Goal: Check status: Check status

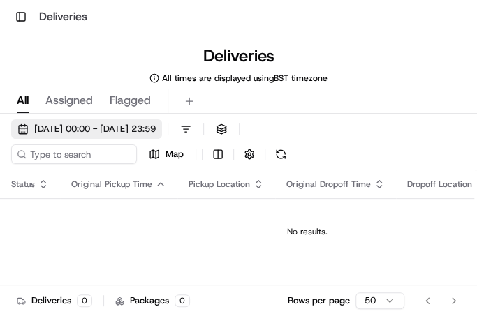
click at [72, 124] on span "[DATE] 00:00 - [DATE] 23:59" at bounding box center [94, 129] width 121 height 13
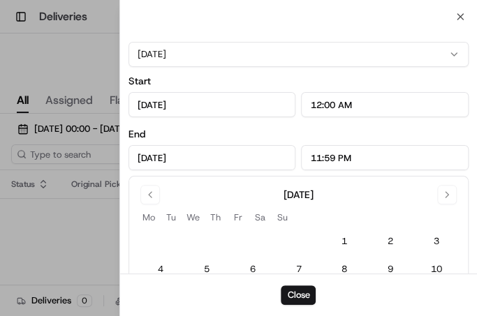
click at [221, 101] on input "[DATE]" at bounding box center [212, 104] width 168 height 25
click at [218, 105] on input "[DATE]" at bounding box center [212, 104] width 168 height 25
click at [459, 56] on button "[DATE]" at bounding box center [298, 54] width 340 height 25
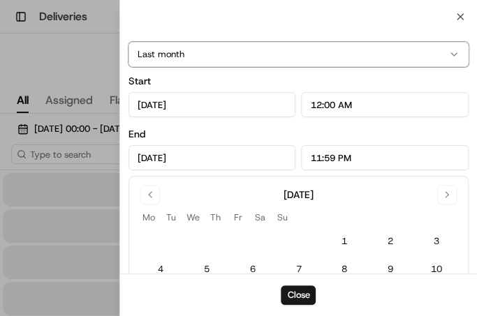
type input "[DATE]"
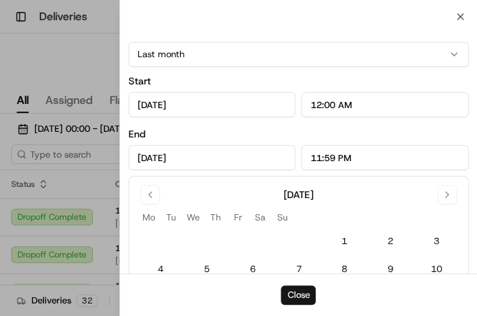
click at [298, 296] on button "Close" at bounding box center [298, 295] width 35 height 20
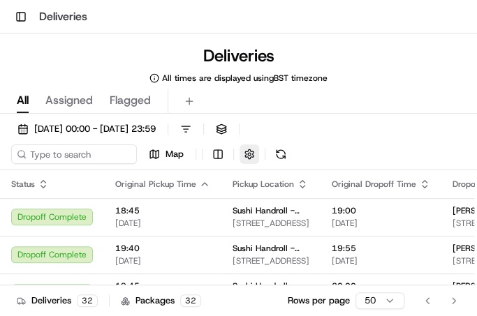
click at [246, 151] on button "button" at bounding box center [249, 154] width 20 height 20
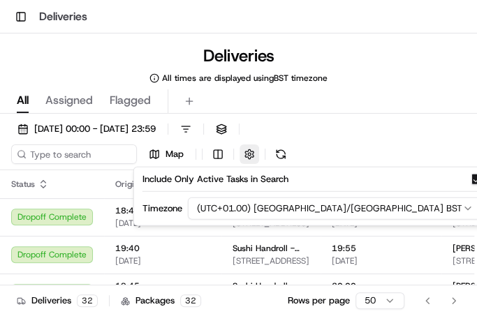
click at [246, 151] on button "button" at bounding box center [249, 154] width 20 height 20
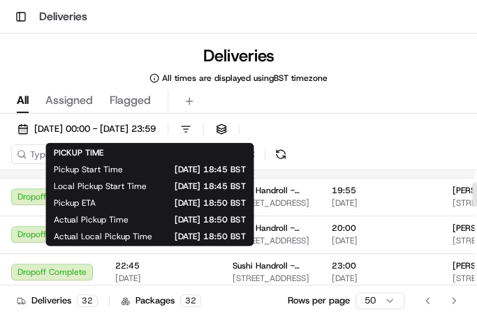
scroll to position [93, 0]
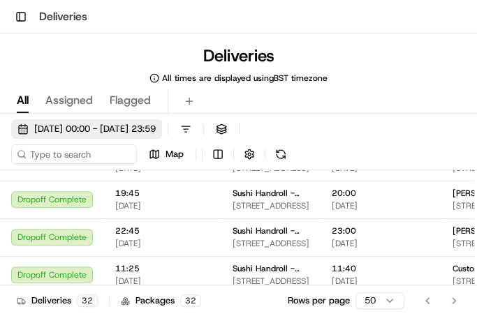
click at [151, 128] on span "[DATE] 00:00 - [DATE] 23:59" at bounding box center [94, 129] width 121 height 13
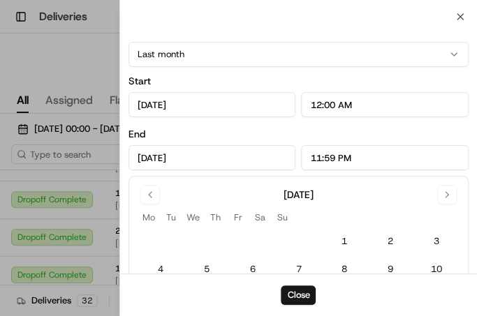
click at [96, 107] on div at bounding box center [238, 158] width 477 height 316
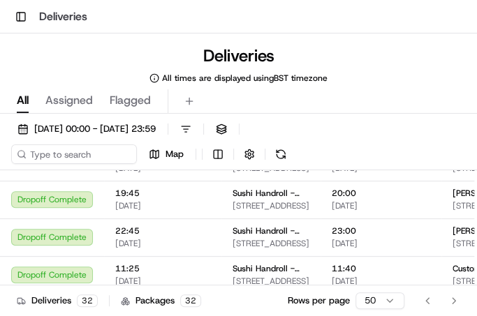
click at [89, 101] on span "Assigned" at bounding box center [68, 100] width 47 height 17
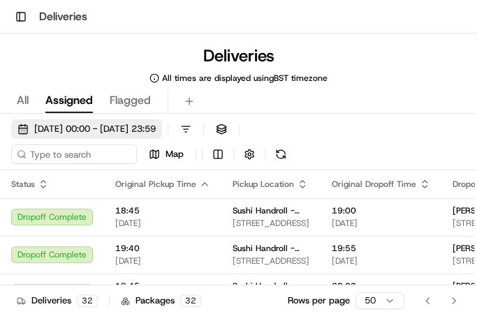
click at [99, 127] on span "[DATE] 00:00 - [DATE] 23:59" at bounding box center [94, 129] width 121 height 13
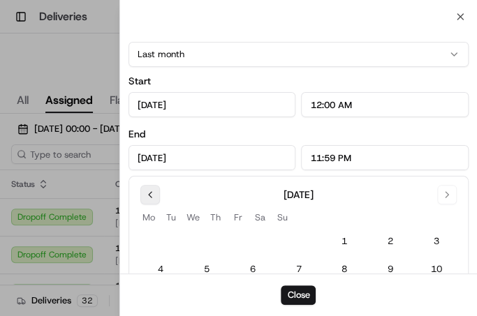
click at [151, 197] on button "Go to previous month" at bounding box center [150, 195] width 20 height 20
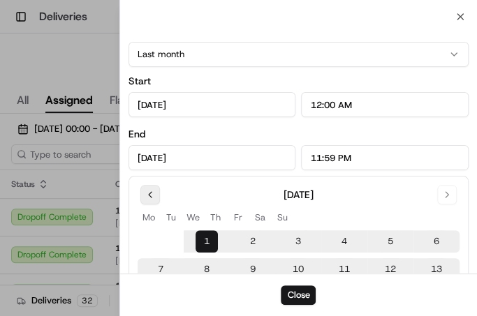
click at [151, 197] on button "Go to previous month" at bounding box center [150, 195] width 20 height 20
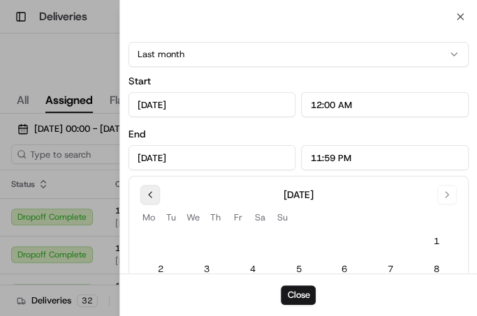
click at [151, 197] on button "Go to previous month" at bounding box center [150, 195] width 20 height 20
click at [298, 232] on button "1" at bounding box center [298, 241] width 22 height 22
type input "[DATE]"
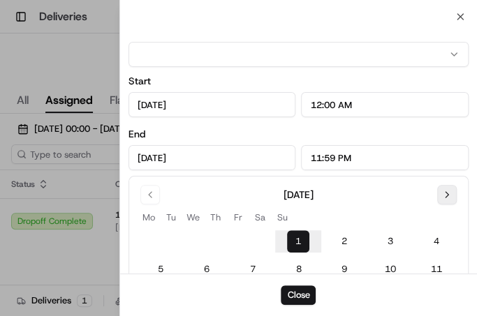
click at [449, 191] on button "Go to next month" at bounding box center [447, 195] width 20 height 20
click at [449, 192] on button "Go to next month" at bounding box center [447, 195] width 20 height 20
click at [448, 192] on button "Go to next month" at bounding box center [447, 195] width 20 height 20
click at [156, 195] on button "Go to previous month" at bounding box center [150, 195] width 20 height 20
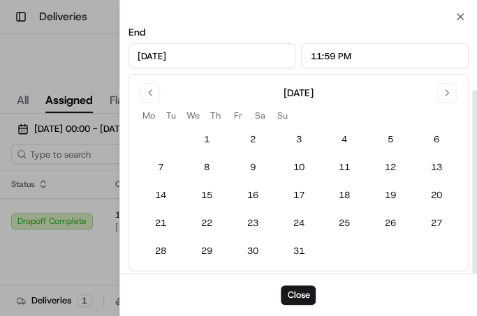
scroll to position [102, 0]
click at [298, 248] on button "31" at bounding box center [298, 251] width 22 height 22
type input "[DATE]"
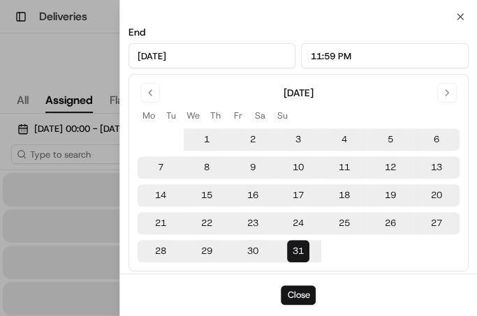
click at [295, 295] on button "Close" at bounding box center [298, 295] width 35 height 20
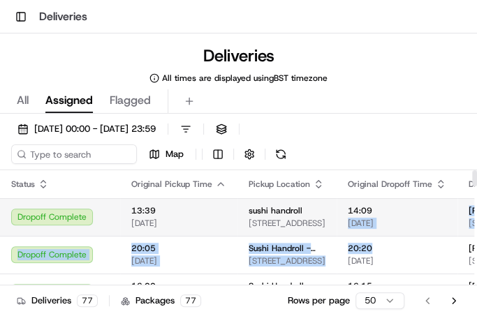
drag, startPoint x: 422, startPoint y: 246, endPoint x: 339, endPoint y: 235, distance: 83.8
click at [388, 232] on td "14:09 [DATE]" at bounding box center [396, 217] width 121 height 38
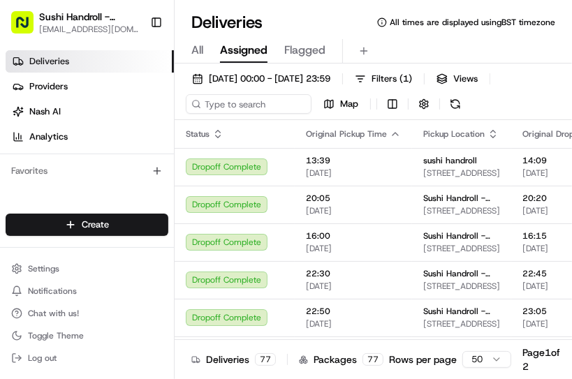
drag, startPoint x: 476, startPoint y: 0, endPoint x: 334, endPoint y: 26, distance: 144.0
click at [334, 26] on div "Deliveries All times are displayed using BST timezone" at bounding box center [373, 22] width 397 height 22
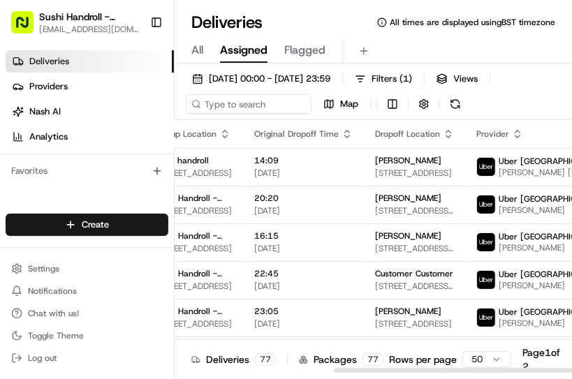
scroll to position [0, 269]
drag, startPoint x: 380, startPoint y: 367, endPoint x: 538, endPoint y: 329, distance: 163.0
click at [476, 316] on div at bounding box center [559, 370] width 451 height 5
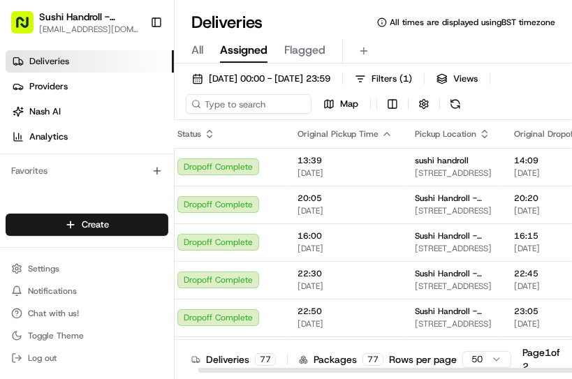
scroll to position [0, 0]
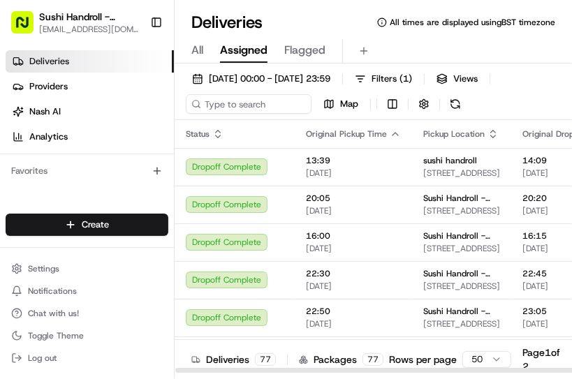
drag, startPoint x: 378, startPoint y: 371, endPoint x: 207, endPoint y: 375, distance: 171.8
click at [207, 316] on div at bounding box center [400, 370] width 451 height 5
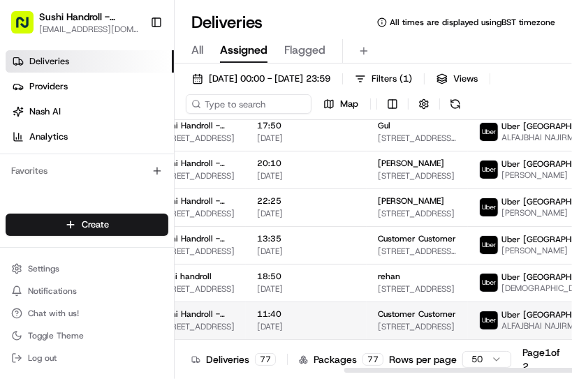
scroll to position [223, 288]
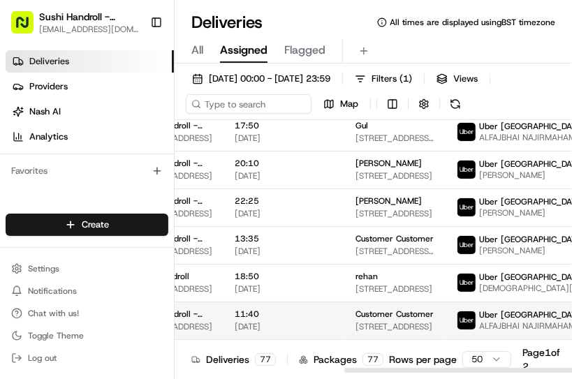
drag, startPoint x: 401, startPoint y: 369, endPoint x: 571, endPoint y: 353, distance: 170.3
click at [476, 316] on div at bounding box center [569, 370] width 451 height 5
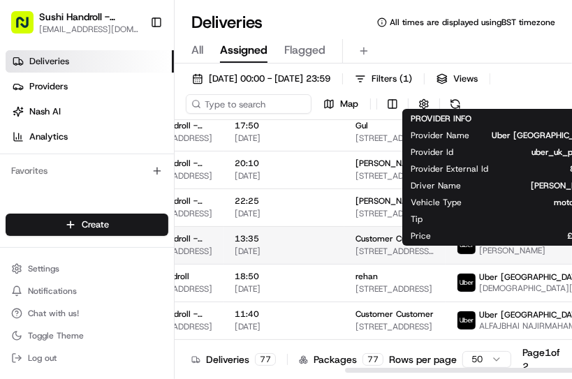
click at [457, 253] on img at bounding box center [466, 245] width 18 height 18
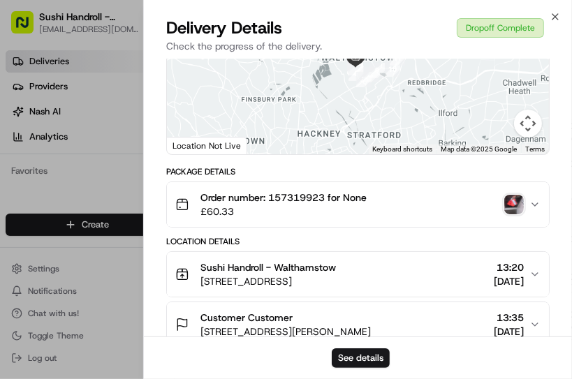
scroll to position [112, 0]
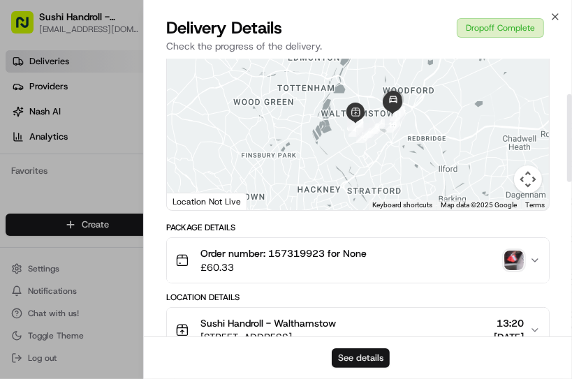
click at [364, 316] on button "See details" at bounding box center [361, 358] width 58 height 20
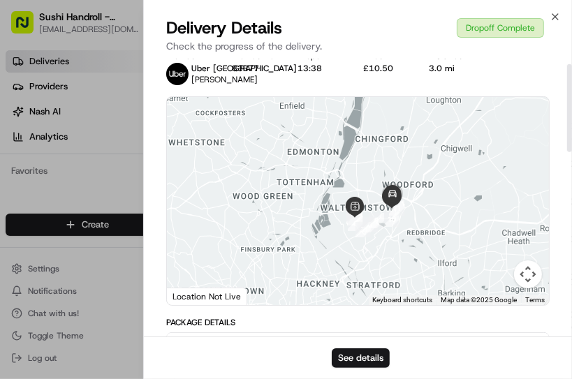
scroll to position [0, 0]
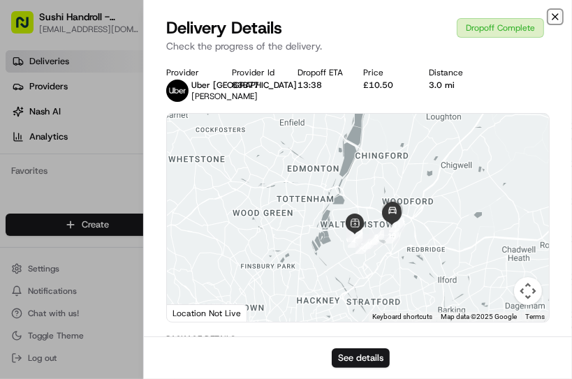
click at [476, 15] on icon "button" at bounding box center [555, 17] width 6 height 6
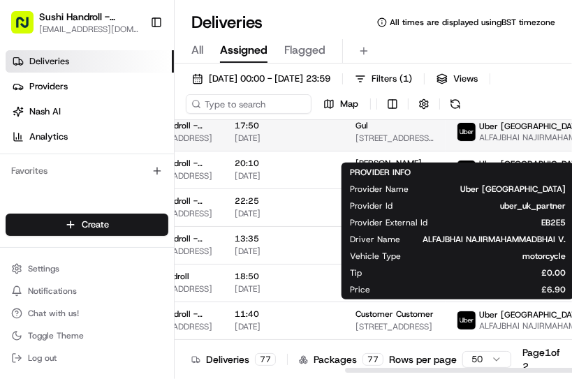
click at [457, 141] on img at bounding box center [466, 132] width 18 height 18
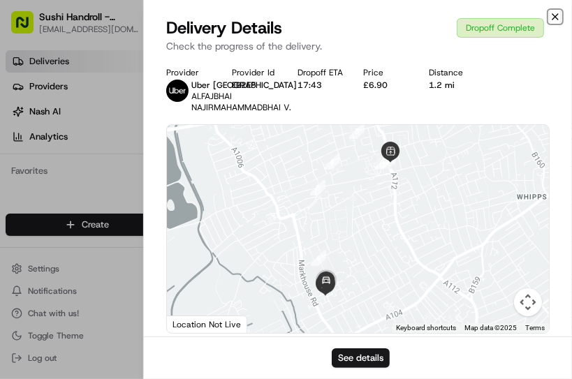
click at [476, 15] on icon "button" at bounding box center [554, 16] width 11 height 11
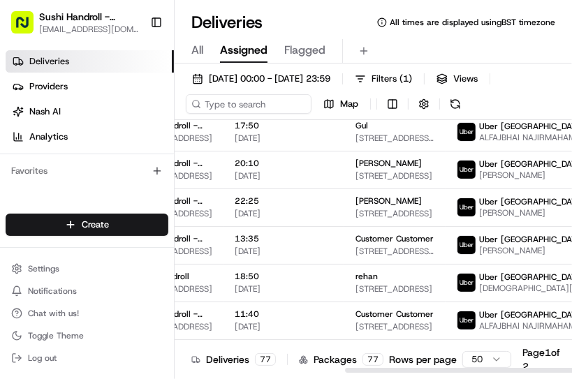
scroll to position [223, 297]
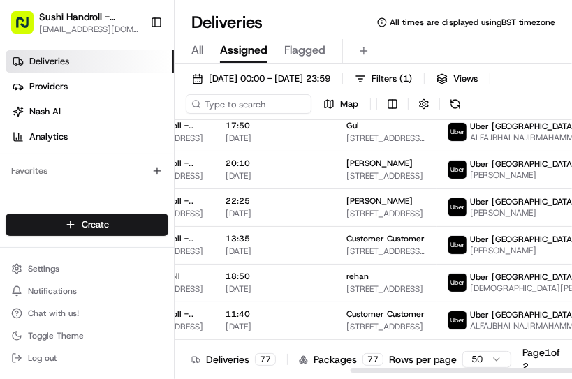
drag, startPoint x: 440, startPoint y: 369, endPoint x: 556, endPoint y: 370, distance: 115.9
click at [476, 316] on div at bounding box center [575, 370] width 451 height 5
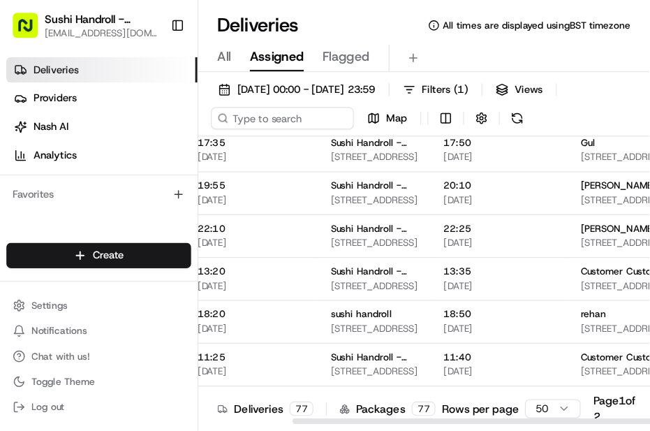
scroll to position [223, 0]
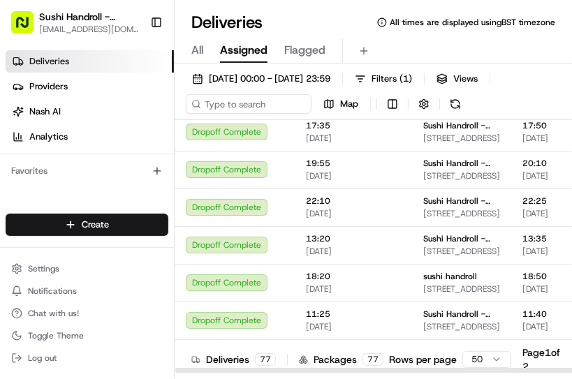
drag, startPoint x: 361, startPoint y: 369, endPoint x: 162, endPoint y: 380, distance: 199.2
click at [175, 316] on div at bounding box center [400, 370] width 451 height 5
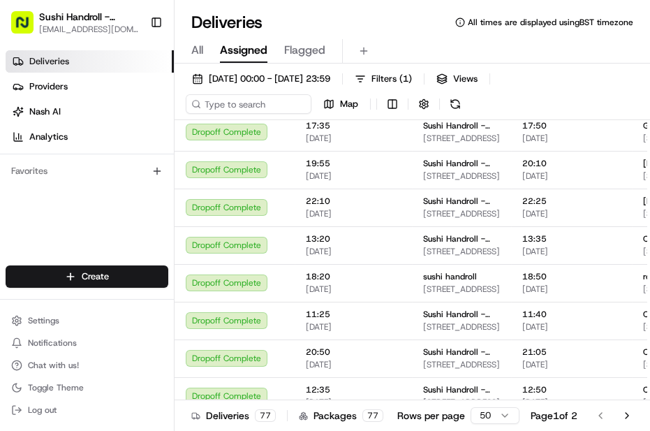
drag, startPoint x: 555, startPoint y: 0, endPoint x: 366, endPoint y: 14, distance: 189.0
click at [366, 14] on div "Deliveries All times are displayed using BST timezone" at bounding box center [412, 22] width 475 height 22
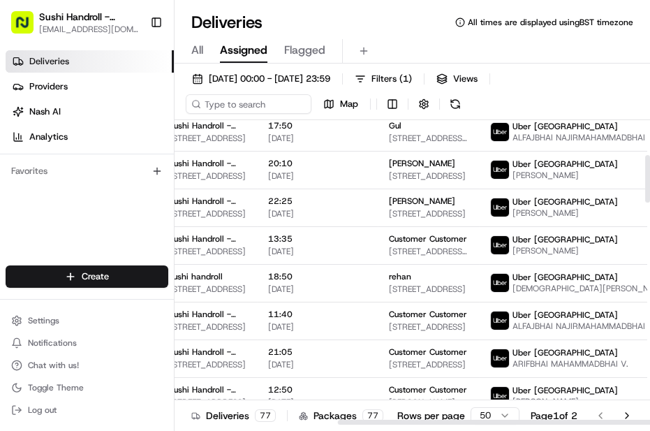
scroll to position [223, 260]
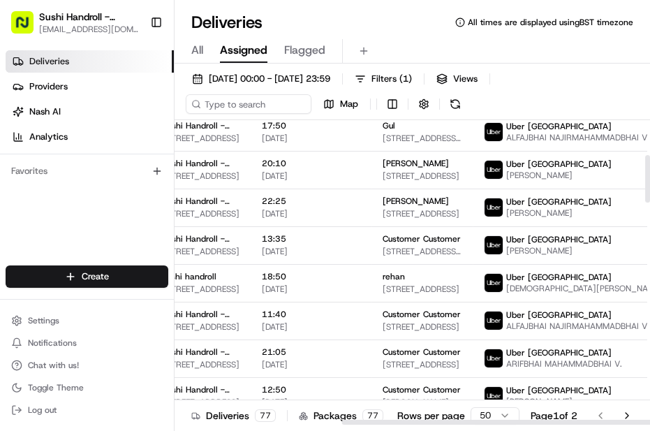
drag, startPoint x: 378, startPoint y: 420, endPoint x: 648, endPoint y: 408, distance: 270.4
click at [476, 316] on div at bounding box center [576, 422] width 468 height 5
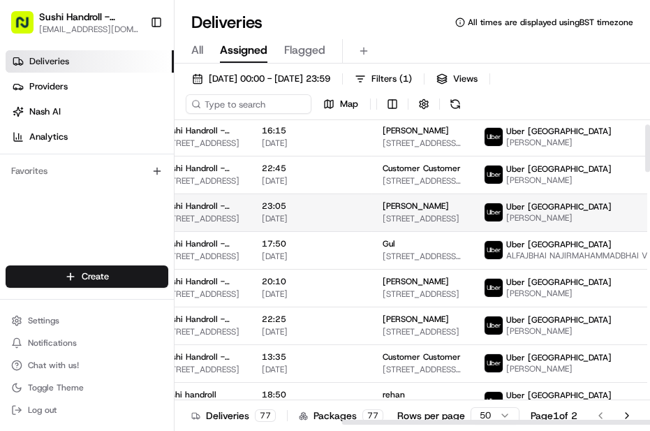
scroll to position [0, 260]
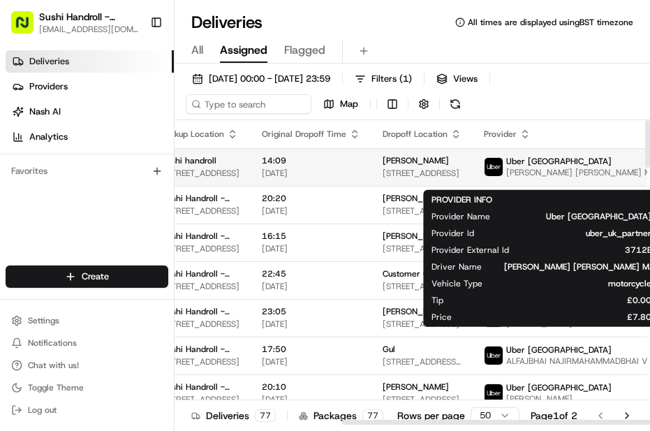
click at [476, 166] on img at bounding box center [493, 167] width 18 height 18
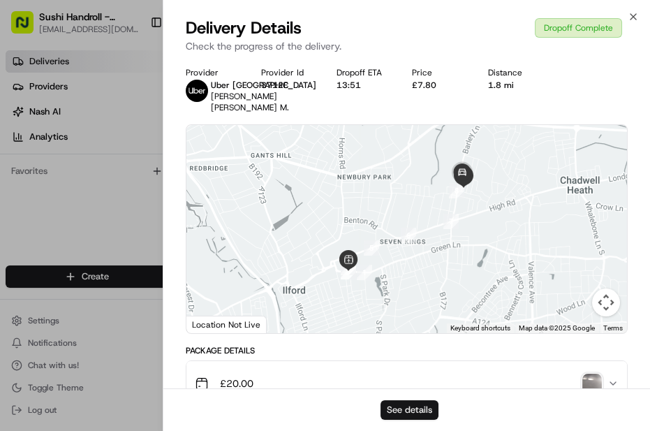
click at [426, 316] on button "See details" at bounding box center [409, 410] width 58 height 20
click at [476, 15] on icon "button" at bounding box center [633, 16] width 11 height 11
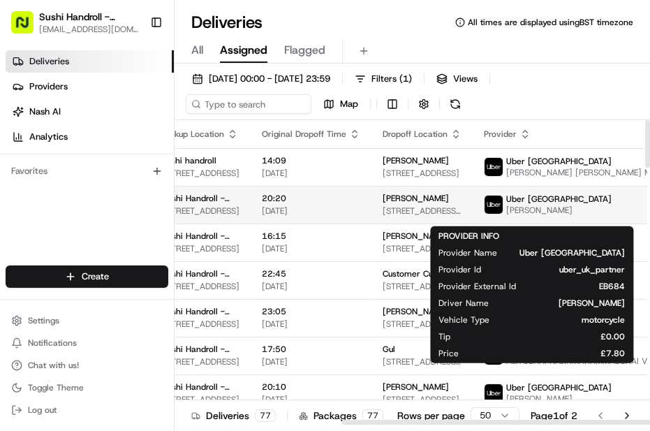
click at [476, 207] on img at bounding box center [493, 204] width 18 height 18
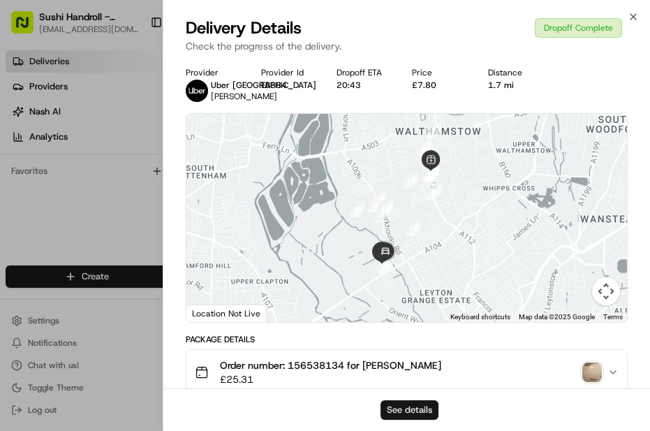
click at [392, 316] on button "See details" at bounding box center [409, 410] width 58 height 20
click at [476, 15] on icon "button" at bounding box center [633, 16] width 11 height 11
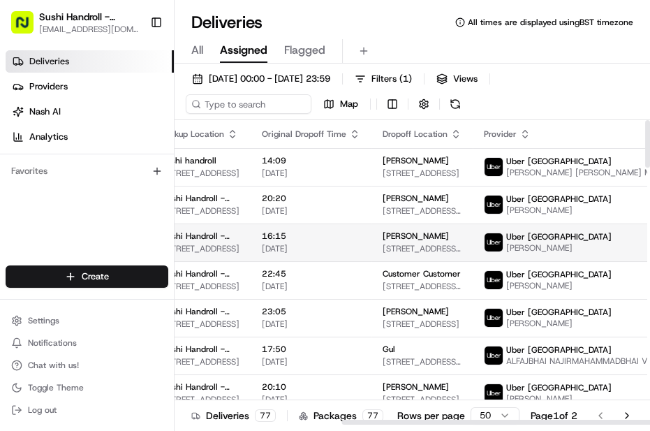
click at [476, 241] on img at bounding box center [493, 242] width 18 height 18
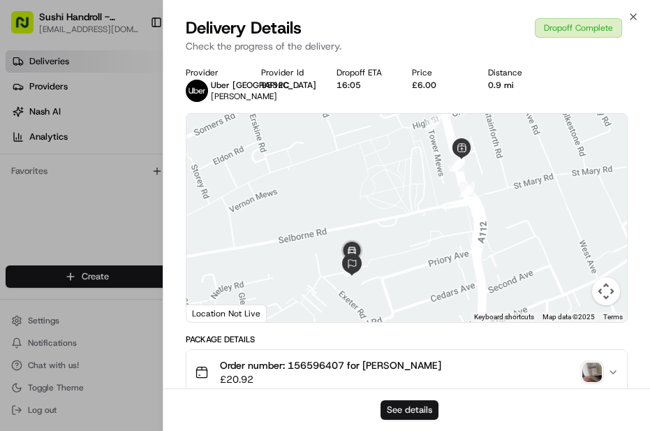
click at [396, 316] on button "See details" at bounding box center [409, 410] width 58 height 20
click at [476, 17] on icon "button" at bounding box center [633, 16] width 11 height 11
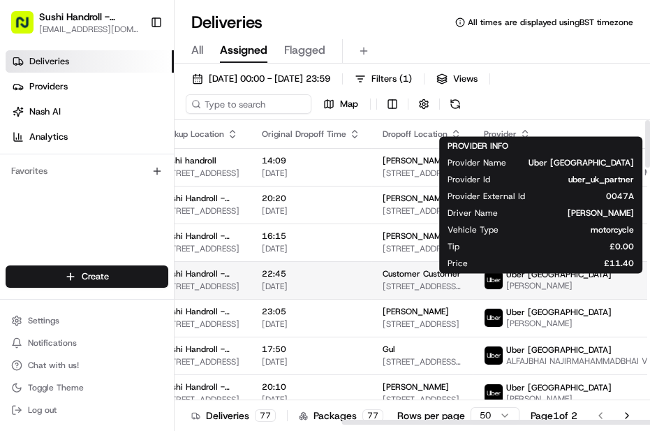
click at [476, 285] on img at bounding box center [493, 280] width 18 height 18
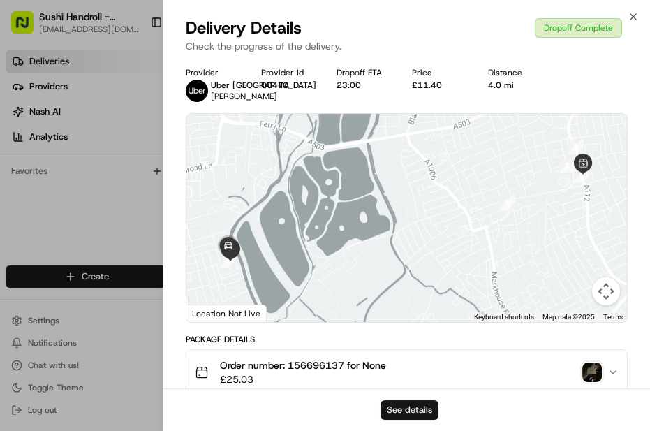
click at [402, 316] on button "See details" at bounding box center [409, 410] width 58 height 20
click at [476, 18] on icon "button" at bounding box center [633, 17] width 6 height 6
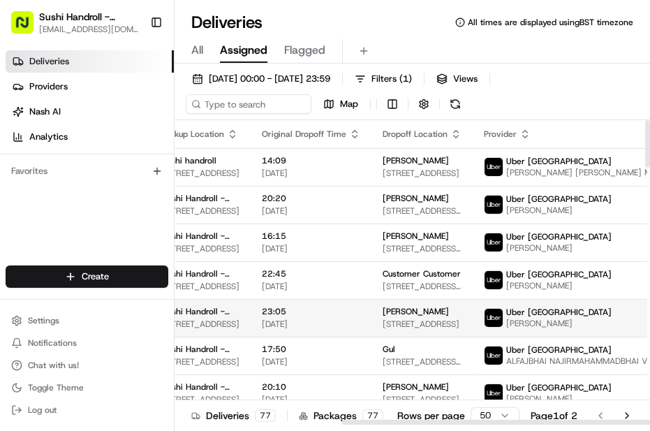
click at [476, 316] on img at bounding box center [493, 318] width 18 height 18
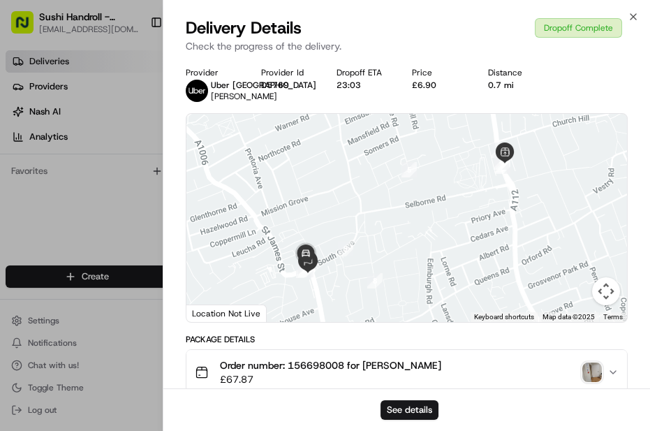
click at [419, 316] on div "See details" at bounding box center [406, 409] width 487 height 43
click at [423, 316] on button "See details" at bounding box center [409, 410] width 58 height 20
click at [476, 13] on icon "button" at bounding box center [633, 16] width 11 height 11
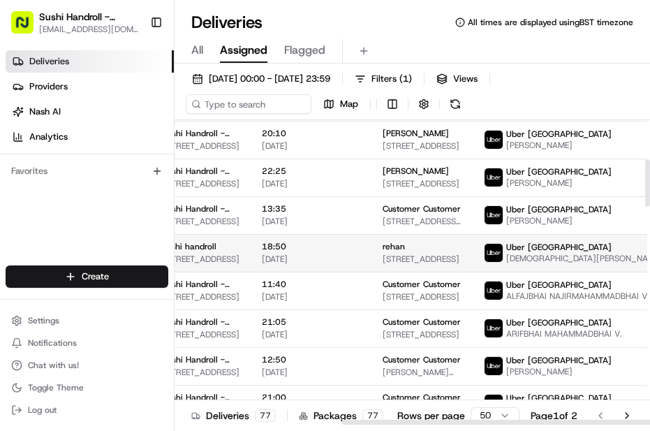
scroll to position [190, 260]
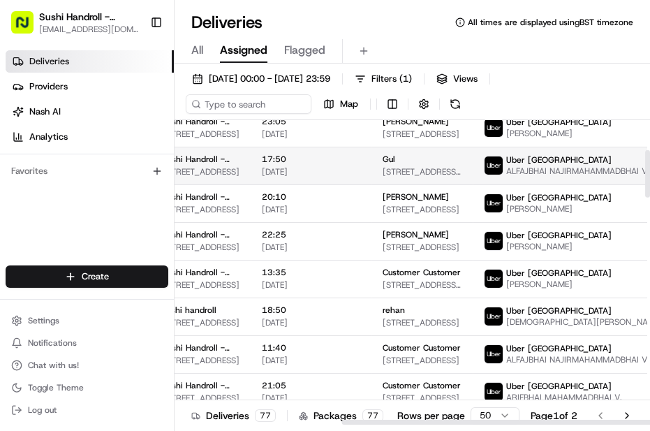
click at [476, 170] on img at bounding box center [493, 165] width 18 height 18
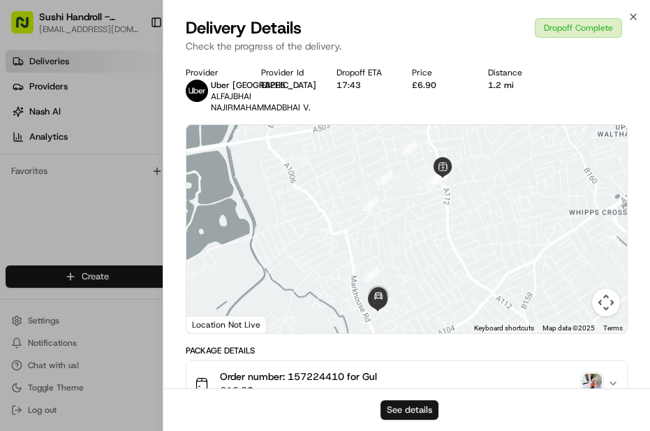
click at [408, 316] on button "See details" at bounding box center [409, 410] width 58 height 20
click at [476, 14] on icon "button" at bounding box center [633, 16] width 11 height 11
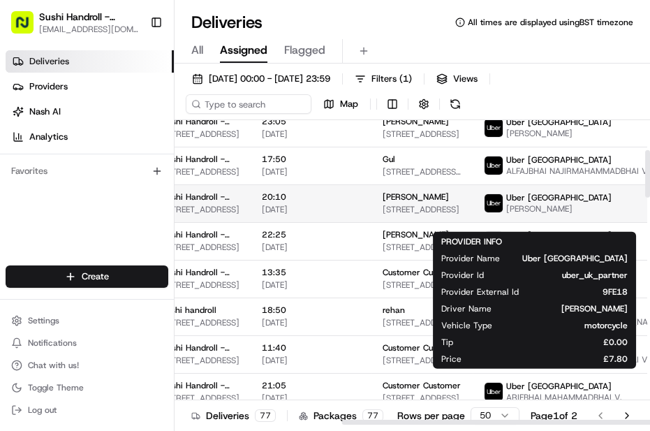
click at [476, 212] on img at bounding box center [493, 203] width 18 height 18
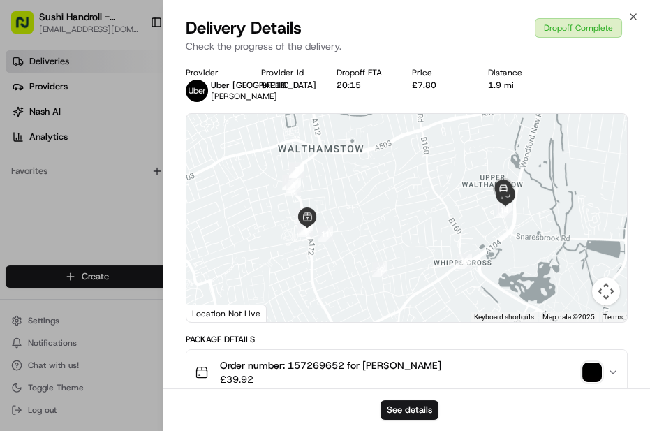
click at [404, 316] on div "See details" at bounding box center [406, 409] width 487 height 43
click at [407, 316] on button "See details" at bounding box center [409, 410] width 58 height 20
click at [476, 14] on icon "button" at bounding box center [633, 16] width 11 height 11
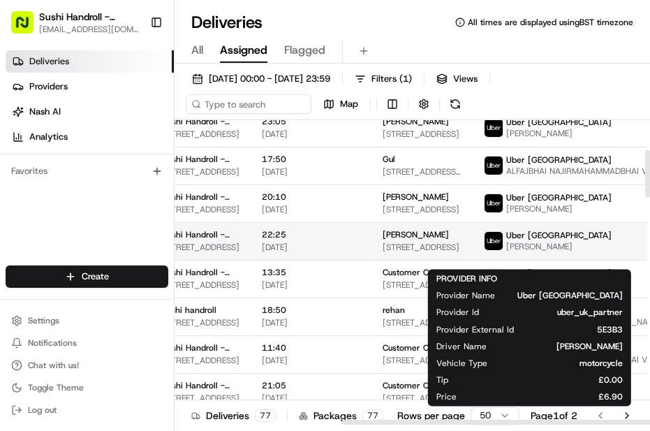
click at [476, 250] on img at bounding box center [493, 241] width 18 height 18
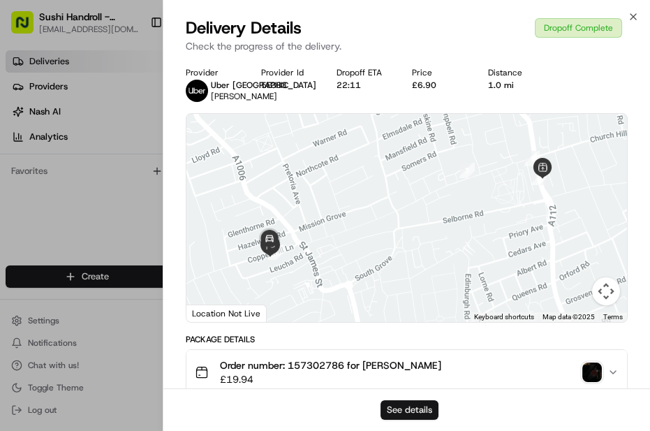
click at [416, 316] on button "See details" at bounding box center [409, 410] width 58 height 20
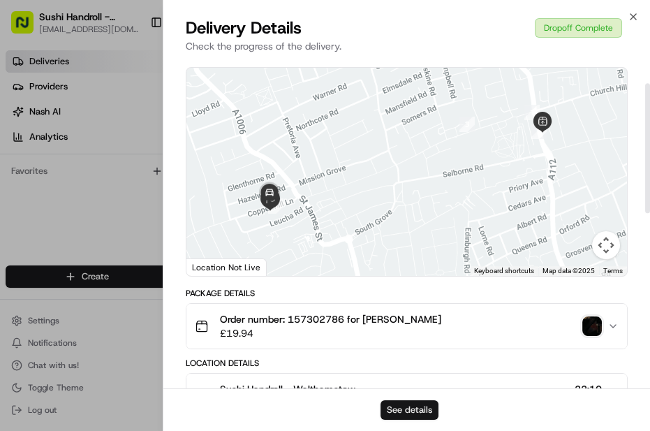
scroll to position [63, 0]
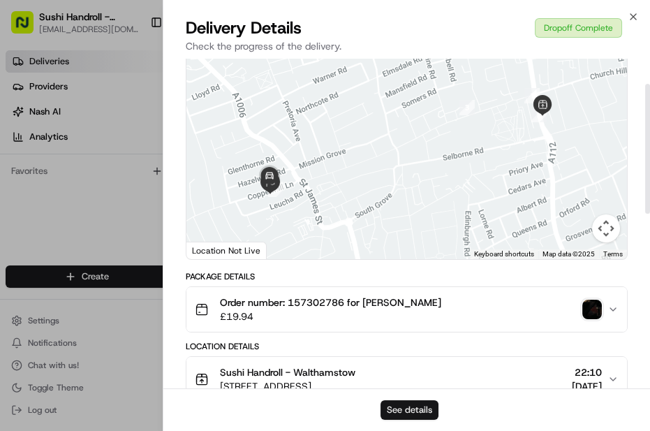
click at [427, 316] on button "See details" at bounding box center [409, 410] width 58 height 20
click at [476, 18] on icon "button" at bounding box center [633, 17] width 6 height 6
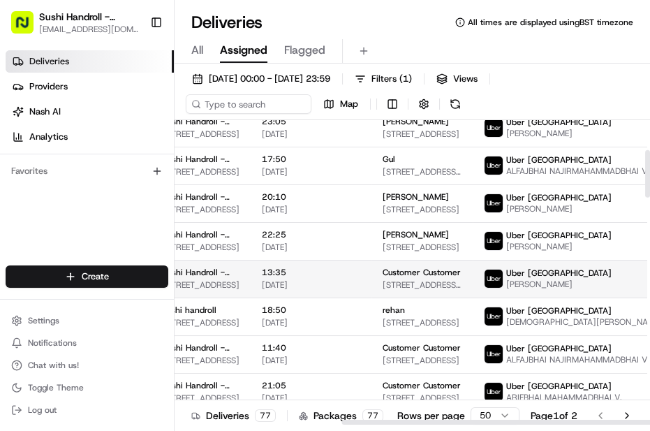
click at [476, 288] on img at bounding box center [493, 278] width 18 height 18
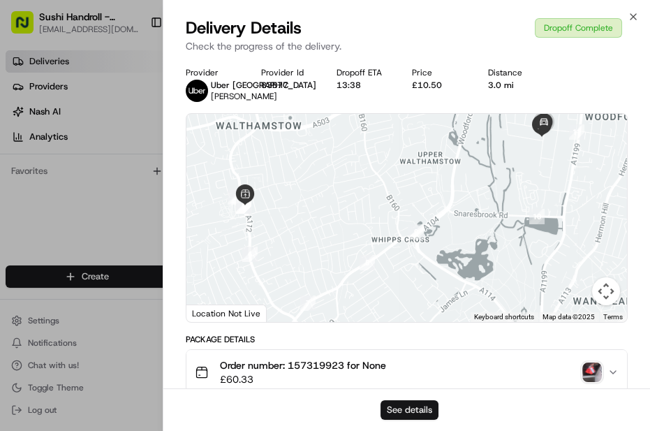
click at [408, 316] on button "See details" at bounding box center [409, 410] width 58 height 20
click at [476, 19] on icon "button" at bounding box center [633, 16] width 11 height 11
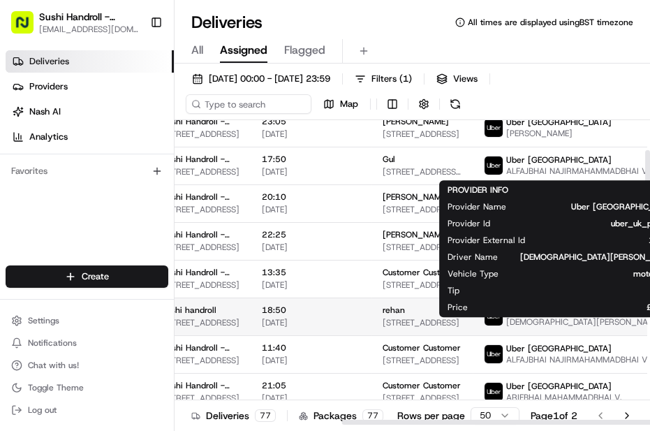
click at [476, 316] on img at bounding box center [493, 316] width 18 height 18
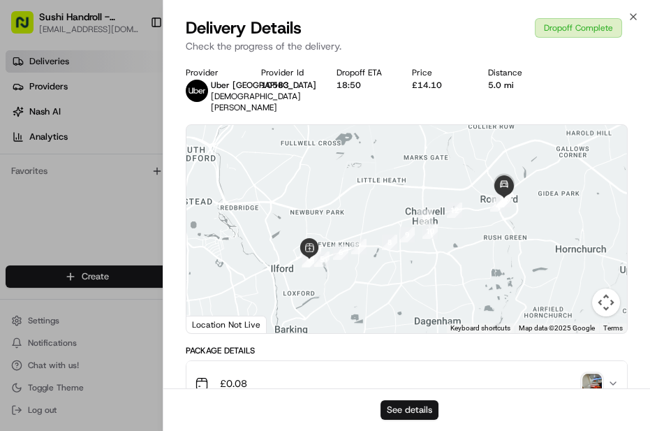
click at [413, 316] on button "See details" at bounding box center [409, 410] width 58 height 20
click at [476, 17] on icon "button" at bounding box center [633, 16] width 11 height 11
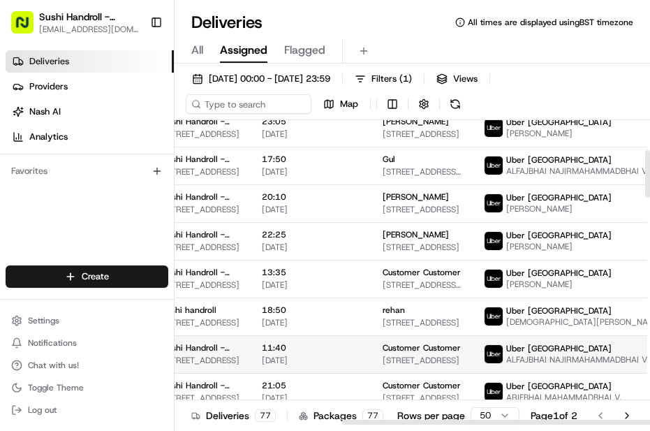
click at [476, 316] on img at bounding box center [493, 354] width 18 height 18
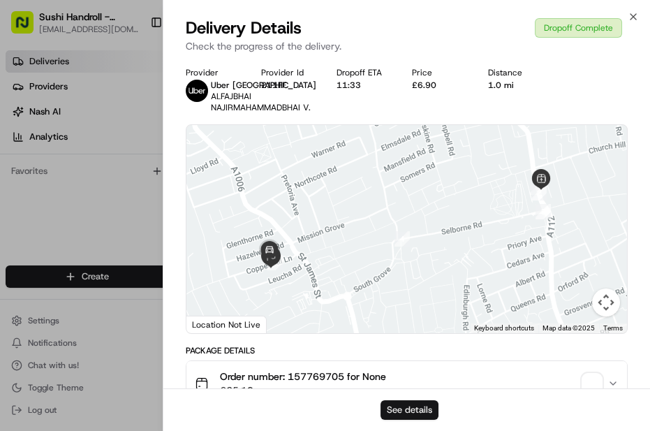
click at [405, 316] on button "See details" at bounding box center [409, 410] width 58 height 20
click at [476, 15] on icon "button" at bounding box center [633, 16] width 11 height 11
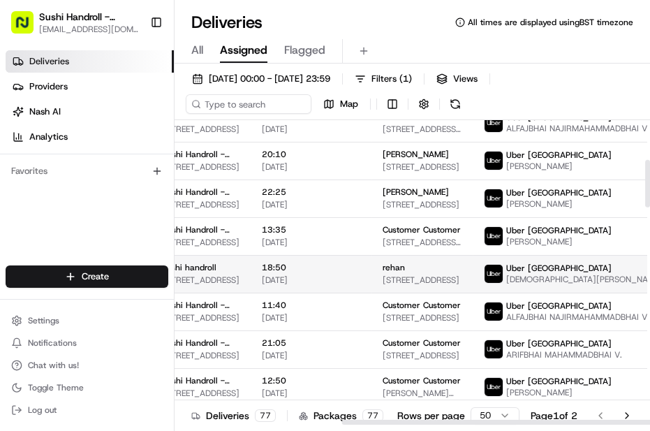
scroll to position [253, 260]
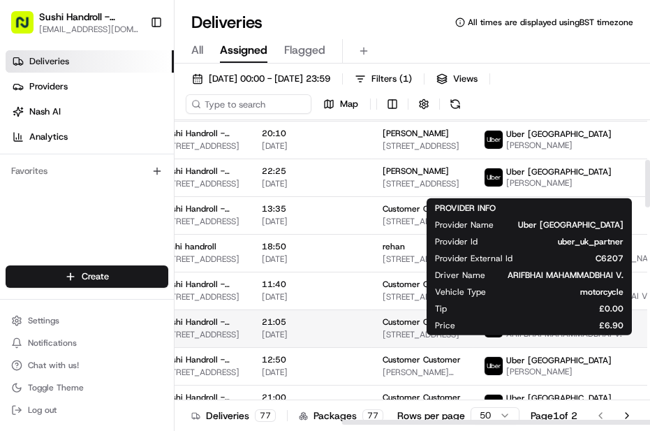
click at [476, 316] on span "ARIFBHAI MAHAMMADBHAI V." at bounding box center [564, 333] width 116 height 11
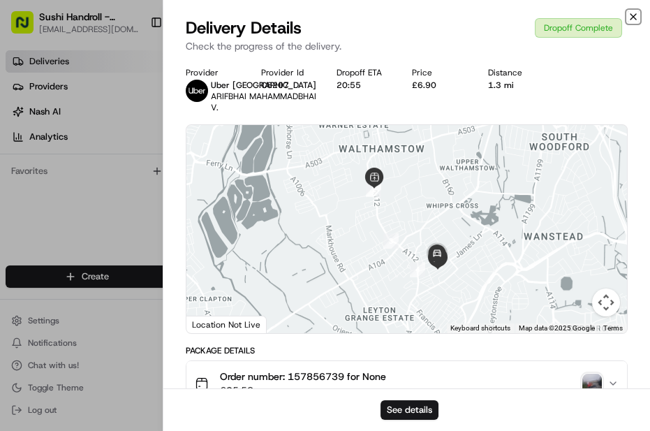
click at [476, 16] on icon "button" at bounding box center [633, 17] width 6 height 6
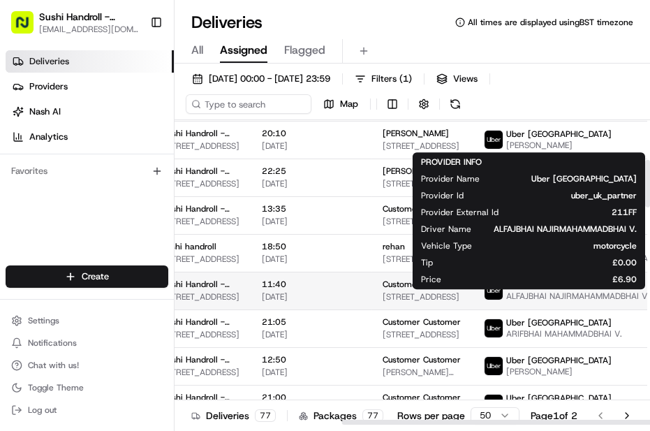
click at [476, 290] on span "Uber [GEOGRAPHIC_DATA]" at bounding box center [558, 284] width 105 height 11
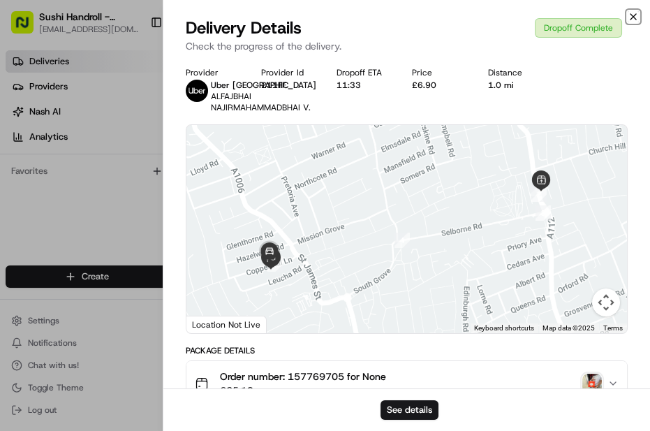
click at [476, 17] on icon "button" at bounding box center [633, 16] width 11 height 11
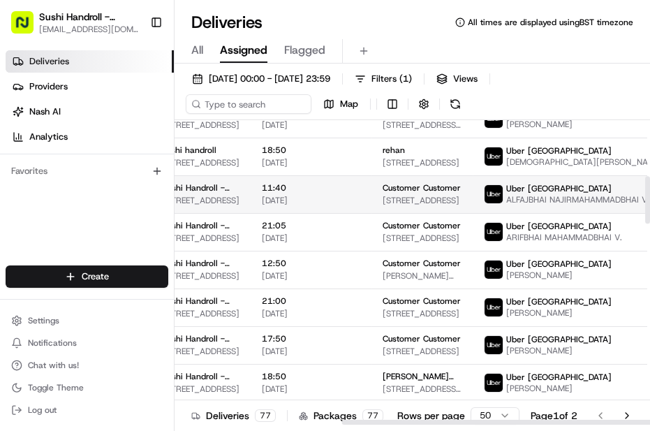
scroll to position [380, 260]
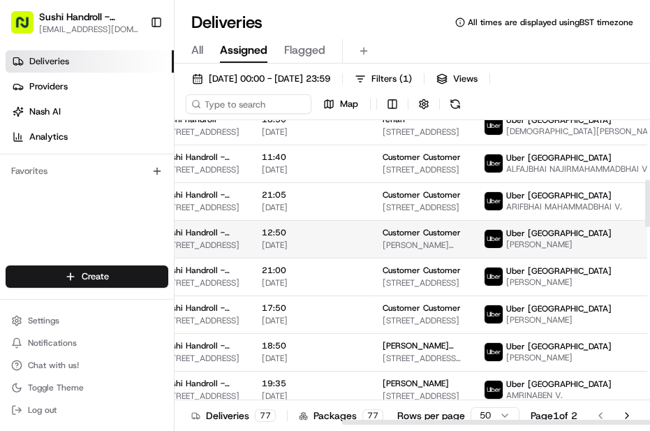
click at [476, 239] on div "Uber [GEOGRAPHIC_DATA]" at bounding box center [558, 233] width 105 height 11
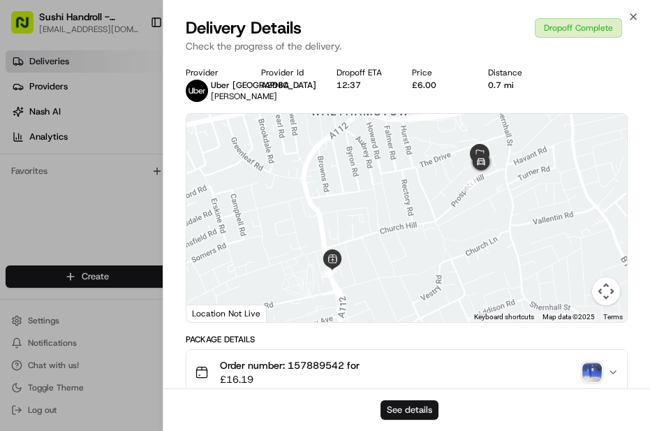
click at [389, 316] on div "See details" at bounding box center [406, 409] width 487 height 43
click at [414, 316] on button "See details" at bounding box center [409, 410] width 58 height 20
click at [476, 15] on icon "button" at bounding box center [633, 17] width 6 height 6
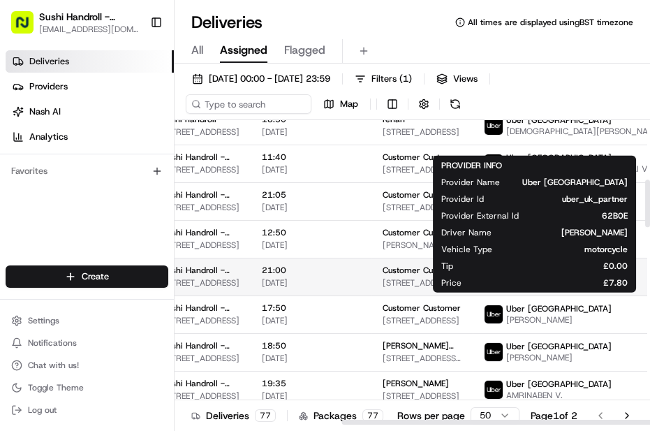
click at [476, 285] on img at bounding box center [493, 276] width 18 height 18
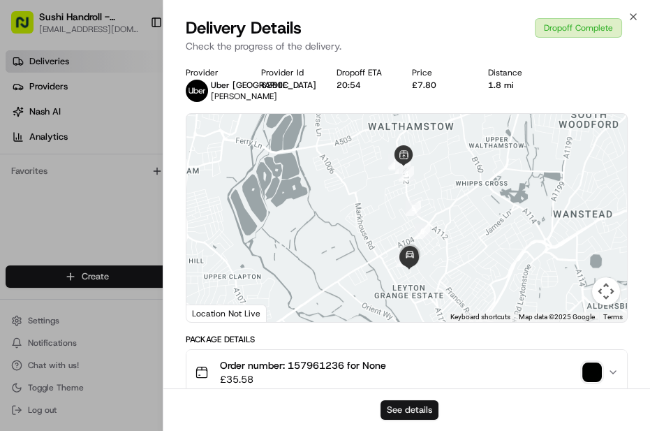
click at [428, 316] on button "See details" at bounding box center [409, 410] width 58 height 20
click at [476, 17] on icon "button" at bounding box center [633, 17] width 6 height 6
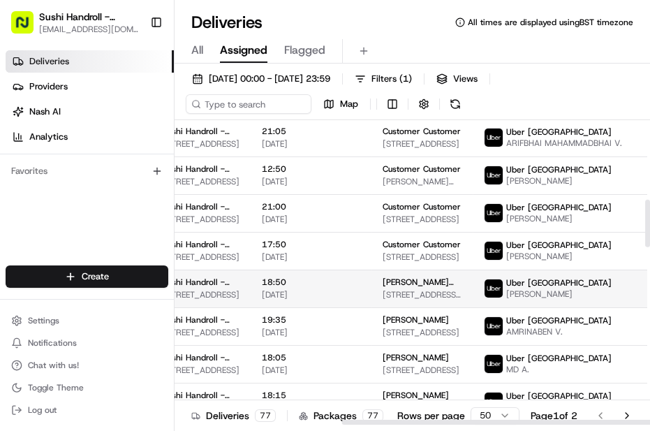
scroll to position [507, 260]
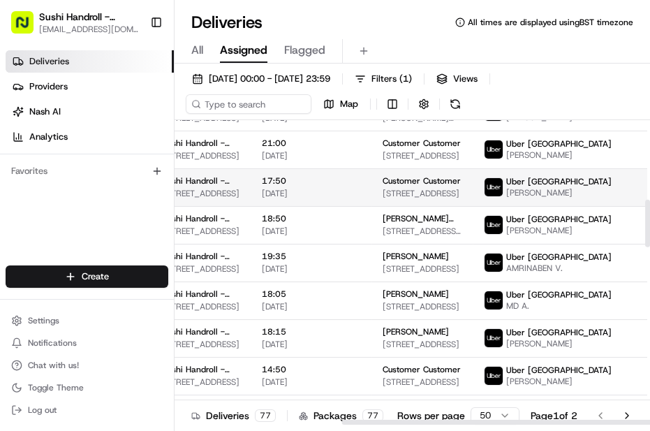
click at [476, 187] on span "Uber [GEOGRAPHIC_DATA]" at bounding box center [558, 181] width 105 height 11
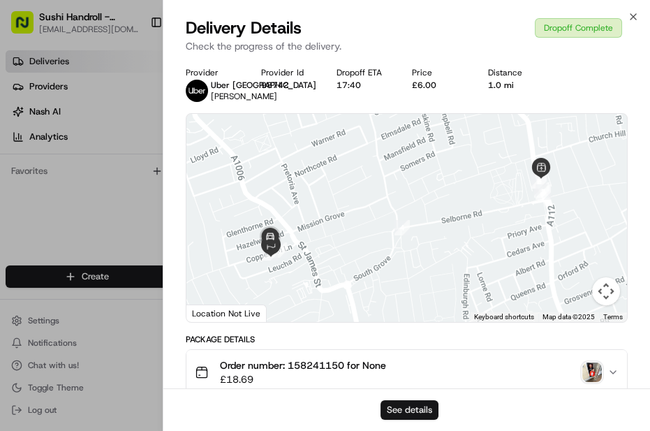
click at [400, 316] on button "See details" at bounding box center [409, 410] width 58 height 20
click at [476, 18] on div "Delivery Details Dropoff Complete Check the progress of the delivery." at bounding box center [406, 38] width 487 height 42
click at [476, 19] on icon "button" at bounding box center [633, 16] width 11 height 11
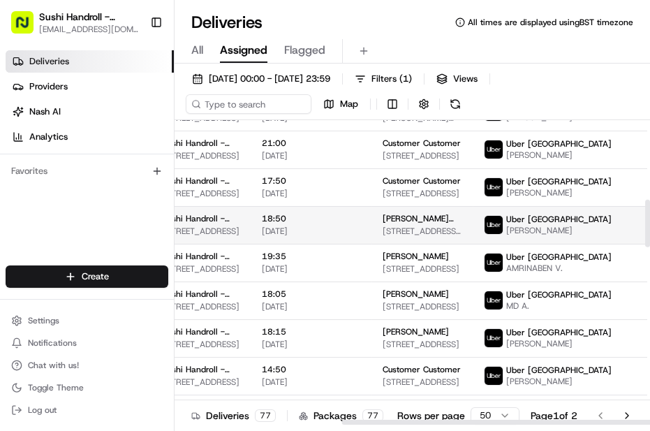
click at [476, 225] on span "Uber [GEOGRAPHIC_DATA]" at bounding box center [558, 219] width 105 height 11
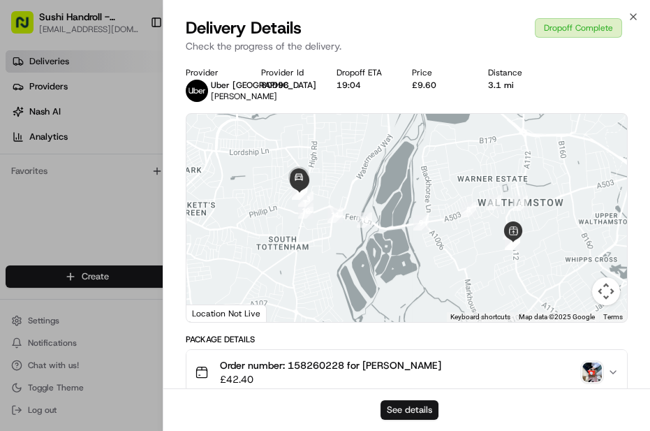
click at [420, 316] on button "See details" at bounding box center [409, 410] width 58 height 20
click at [476, 20] on div "Delivery Details Dropoff Complete Check the progress of the delivery." at bounding box center [406, 38] width 487 height 42
click at [476, 20] on icon "button" at bounding box center [633, 17] width 6 height 6
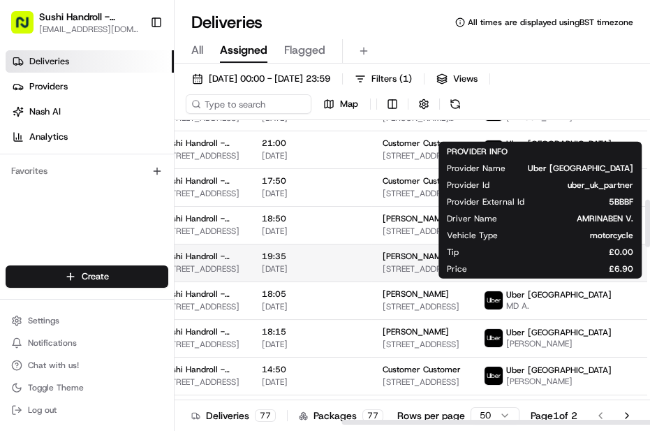
click at [476, 262] on span "Uber [GEOGRAPHIC_DATA]" at bounding box center [558, 256] width 105 height 11
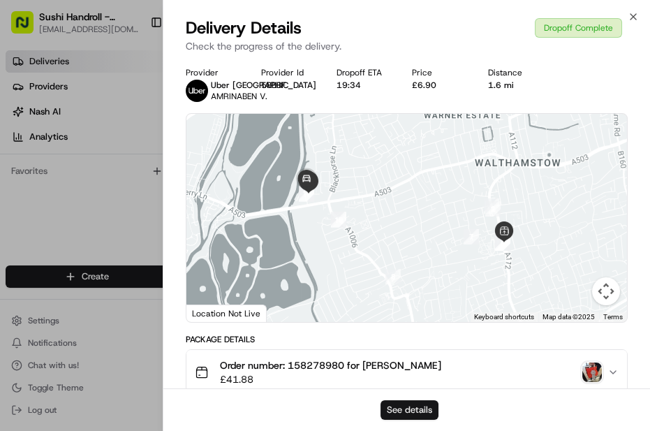
click at [416, 316] on button "See details" at bounding box center [409, 410] width 58 height 20
click at [476, 22] on icon "button" at bounding box center [633, 16] width 11 height 11
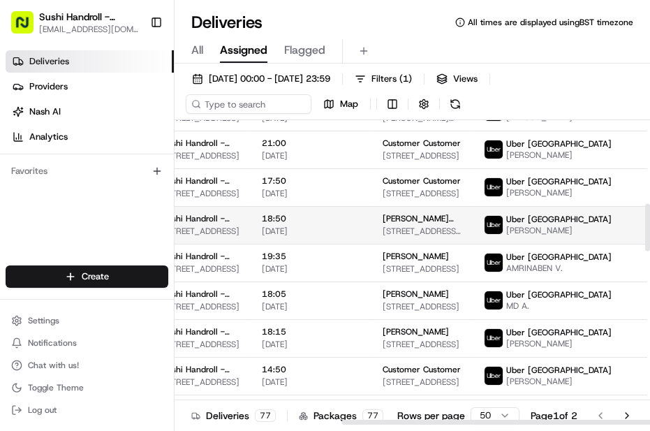
scroll to position [571, 260]
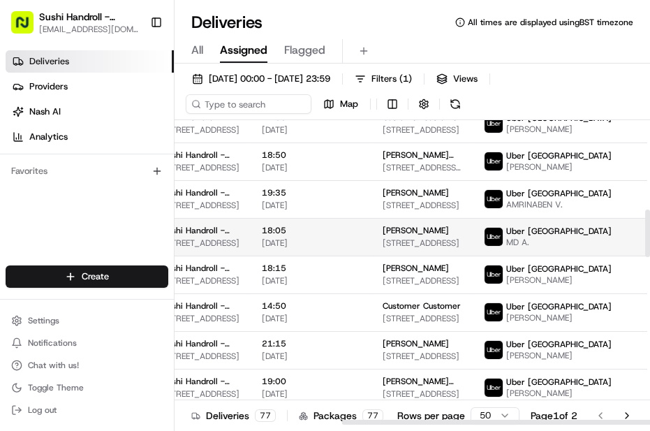
click at [476, 248] on div "Uber UK MD A." at bounding box center [584, 236] width 201 height 22
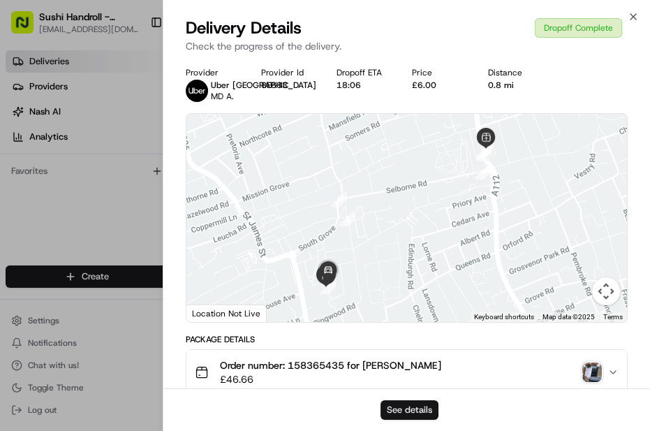
click at [414, 316] on button "See details" at bounding box center [409, 410] width 58 height 20
click at [476, 17] on div "Delivery Details Dropoff Complete Check the progress of the delivery." at bounding box center [406, 38] width 487 height 42
click at [476, 17] on icon "button" at bounding box center [633, 17] width 6 height 6
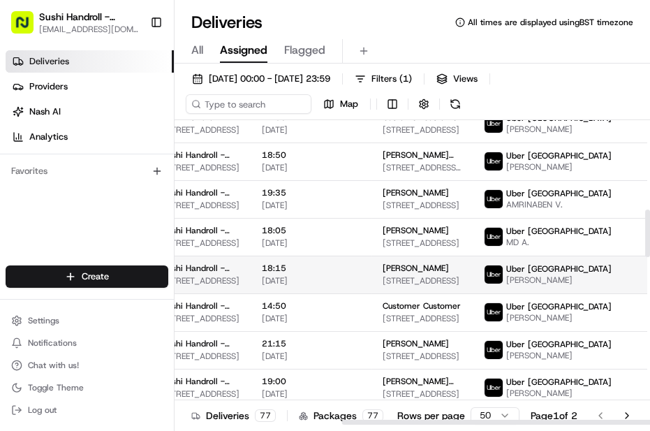
click at [476, 285] on div "Uber UK [PERSON_NAME]" at bounding box center [584, 274] width 201 height 22
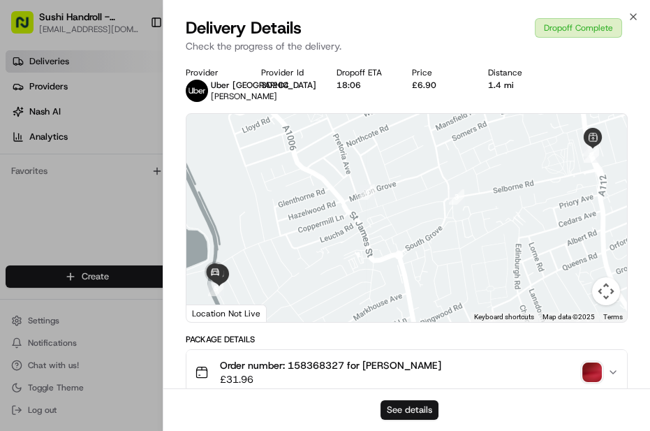
click at [402, 316] on button "See details" at bounding box center [409, 410] width 58 height 20
click at [476, 16] on icon "button" at bounding box center [633, 16] width 11 height 11
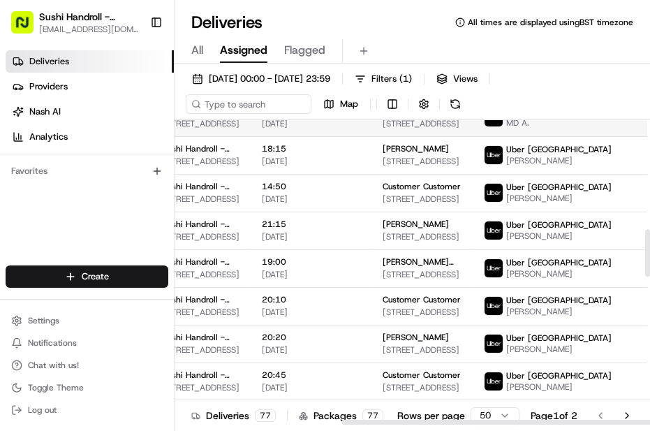
scroll to position [698, 260]
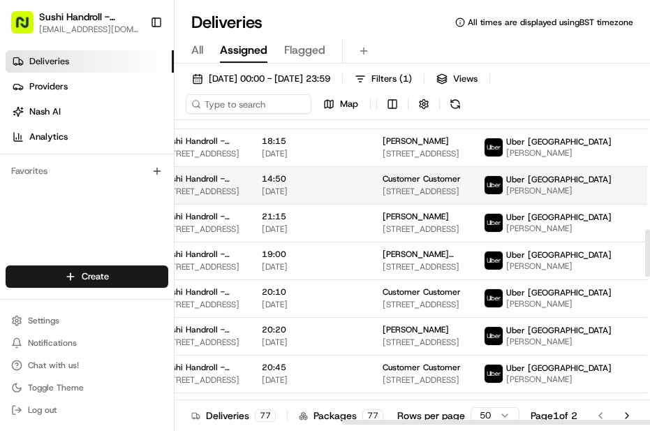
click at [476, 185] on span "Uber [GEOGRAPHIC_DATA]" at bounding box center [558, 179] width 105 height 11
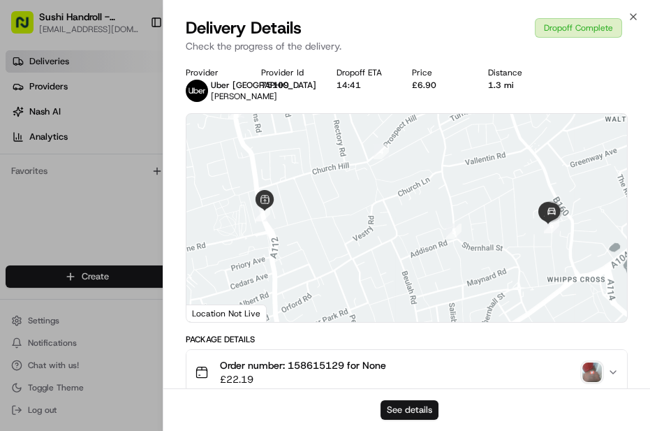
click at [413, 316] on button "See details" at bounding box center [409, 410] width 58 height 20
click at [476, 14] on icon "button" at bounding box center [633, 16] width 11 height 11
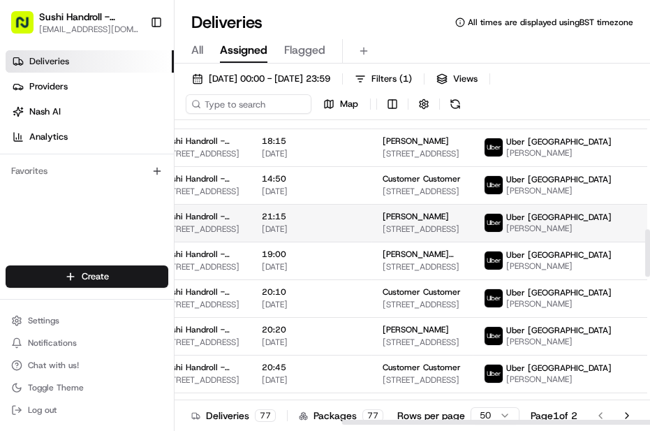
click at [476, 234] on span "[PERSON_NAME]" at bounding box center [558, 228] width 105 height 11
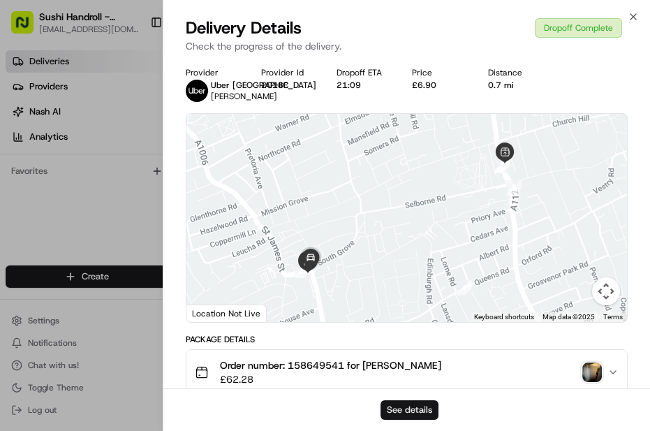
click at [413, 316] on button "See details" at bounding box center [409, 410] width 58 height 20
click at [476, 20] on icon "button" at bounding box center [633, 16] width 11 height 11
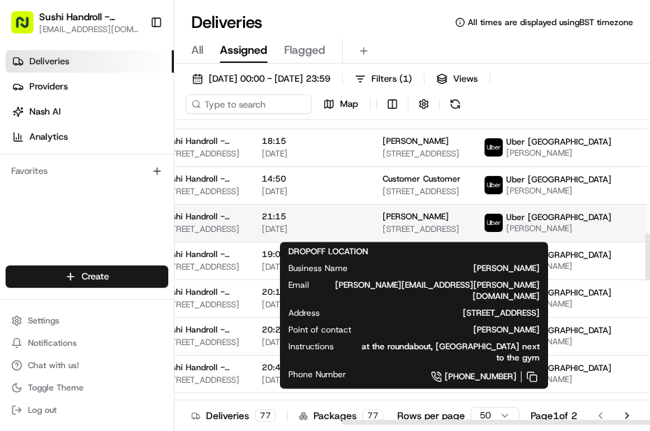
scroll to position [761, 260]
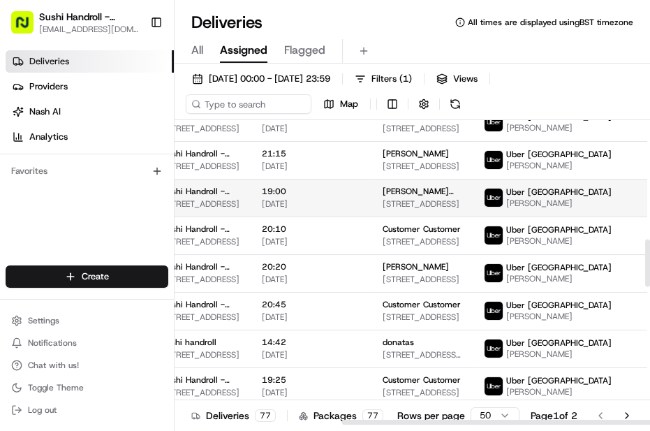
click at [476, 198] on div "Uber [GEOGRAPHIC_DATA]" at bounding box center [558, 191] width 105 height 11
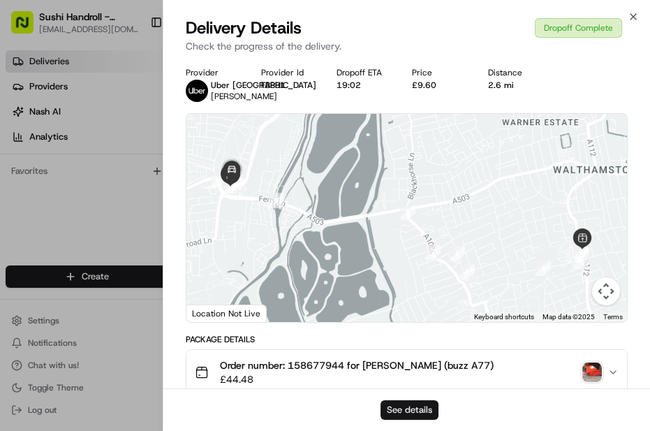
click at [419, 316] on button "See details" at bounding box center [409, 410] width 58 height 20
click at [476, 19] on icon "button" at bounding box center [633, 16] width 11 height 11
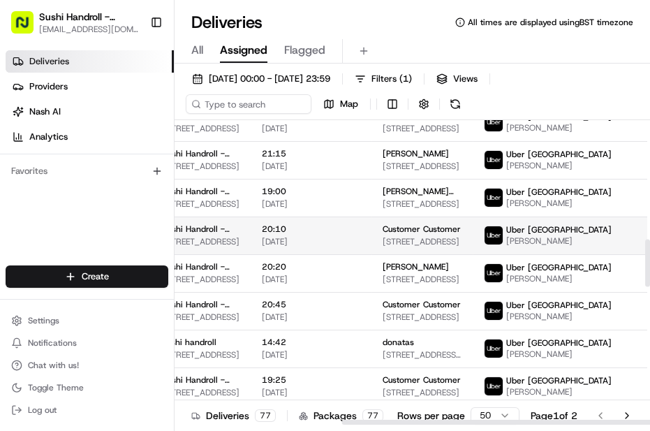
click at [476, 246] on span "[PERSON_NAME]" at bounding box center [558, 240] width 105 height 11
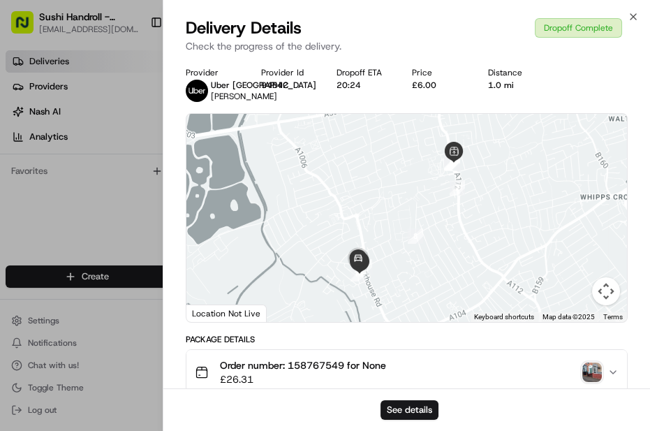
click at [412, 316] on div "See details" at bounding box center [406, 409] width 487 height 43
click at [410, 316] on button "See details" at bounding box center [409, 410] width 58 height 20
click at [476, 21] on icon "button" at bounding box center [633, 16] width 11 height 11
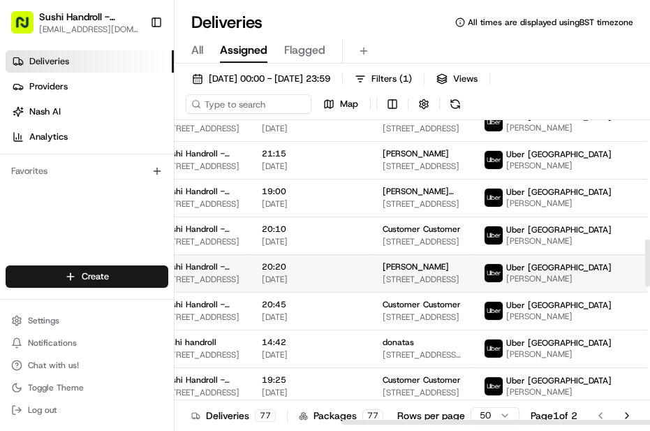
click at [476, 273] on span "Uber [GEOGRAPHIC_DATA]" at bounding box center [558, 267] width 105 height 11
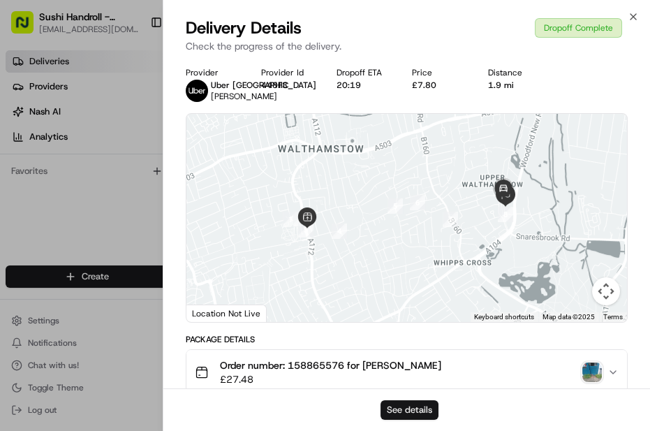
click at [415, 316] on button "See details" at bounding box center [409, 410] width 58 height 20
click at [476, 14] on icon "button" at bounding box center [633, 16] width 11 height 11
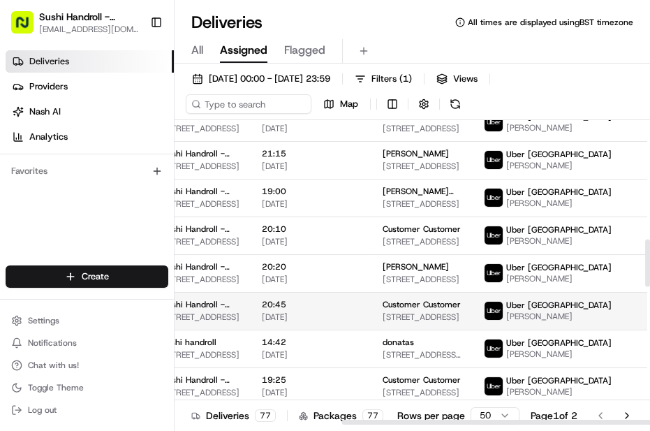
click at [476, 311] on div "Uber [GEOGRAPHIC_DATA]" at bounding box center [558, 304] width 105 height 11
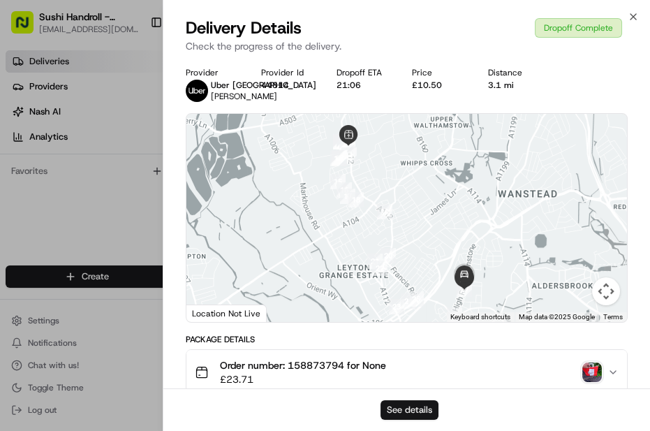
click at [420, 316] on button "See details" at bounding box center [409, 410] width 58 height 20
click at [476, 20] on icon "button" at bounding box center [633, 16] width 11 height 11
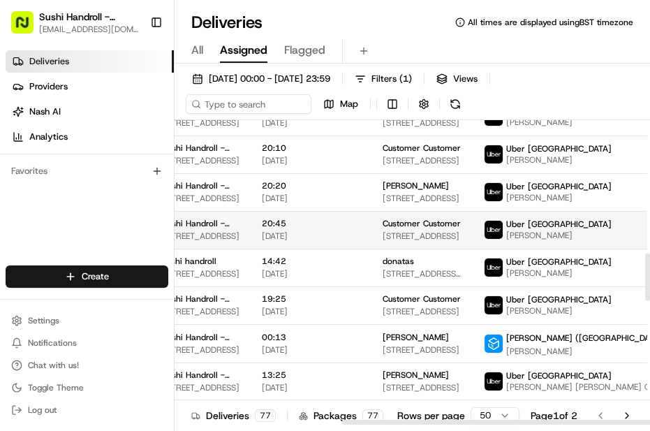
scroll to position [905, 260]
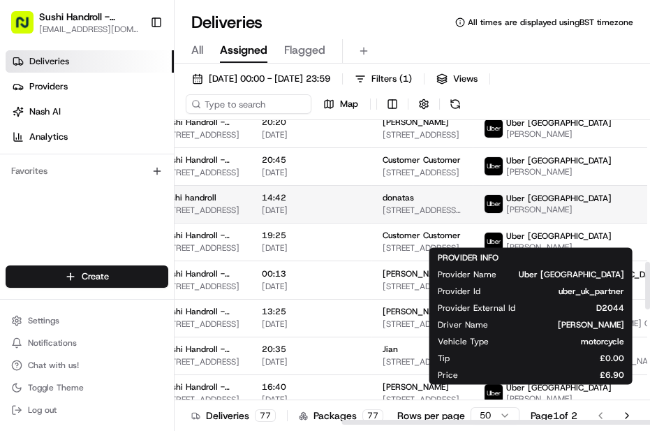
click at [476, 213] on img at bounding box center [493, 204] width 18 height 18
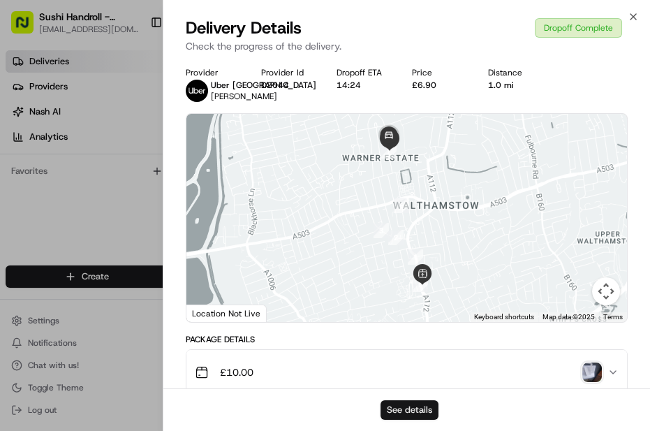
click at [416, 316] on button "See details" at bounding box center [409, 410] width 58 height 20
click at [476, 17] on icon "button" at bounding box center [633, 16] width 11 height 11
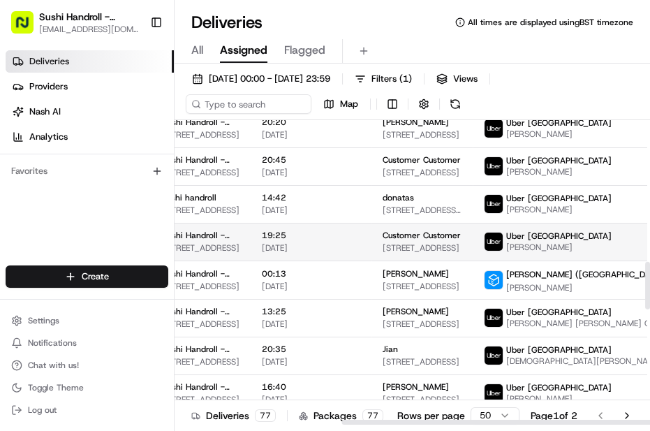
click at [476, 253] on div "Uber UK [PERSON_NAME]" at bounding box center [548, 241] width 128 height 22
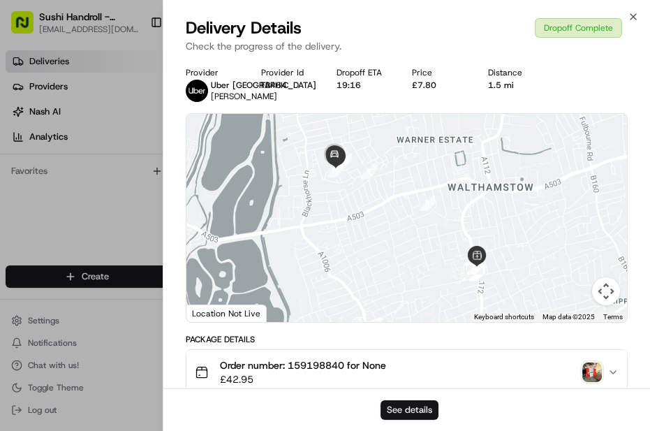
click at [406, 316] on button "See details" at bounding box center [409, 410] width 58 height 20
drag, startPoint x: 630, startPoint y: 15, endPoint x: 476, endPoint y: 132, distance: 193.4
click at [476, 15] on icon "button" at bounding box center [633, 16] width 11 height 11
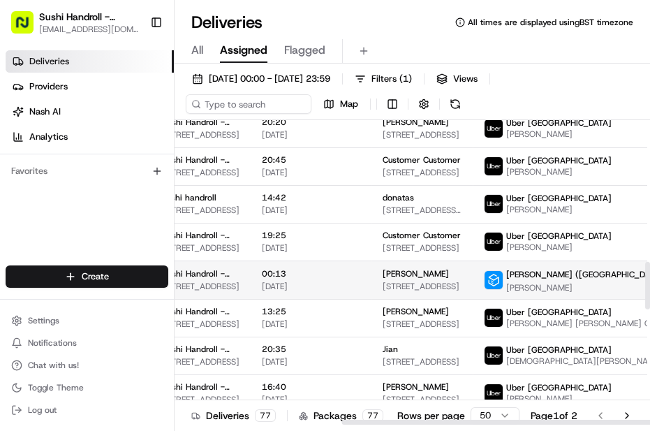
click at [476, 280] on span "[PERSON_NAME] ([GEOGRAPHIC_DATA])" at bounding box center [586, 274] width 160 height 11
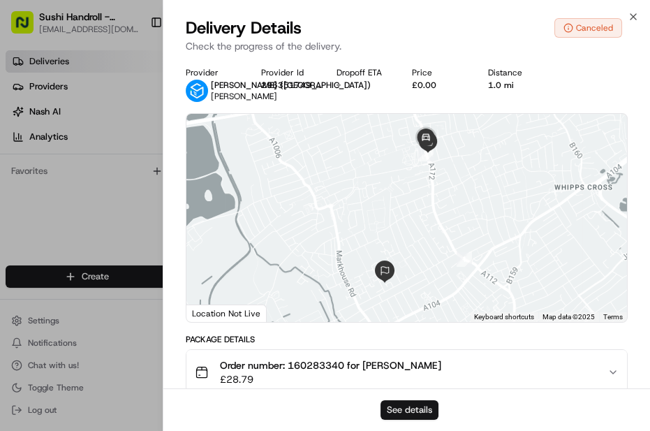
click at [398, 316] on button "See details" at bounding box center [409, 410] width 58 height 20
click at [476, 19] on icon "button" at bounding box center [633, 16] width 11 height 11
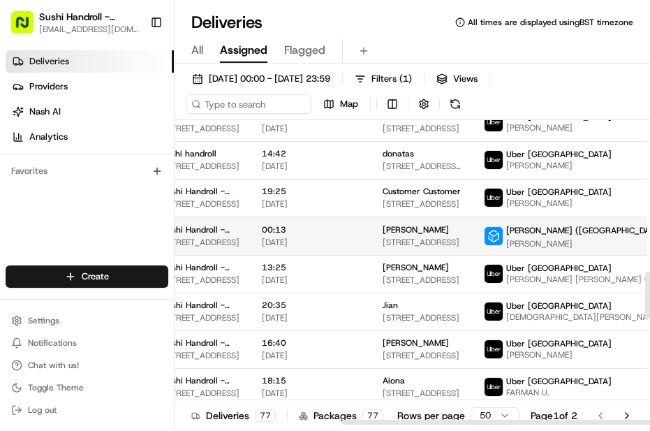
scroll to position [969, 260]
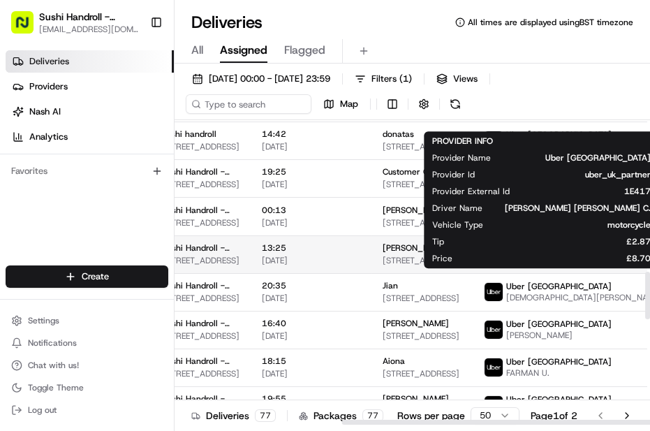
click at [476, 265] on span "[PERSON_NAME] [PERSON_NAME] C." at bounding box center [579, 259] width 146 height 11
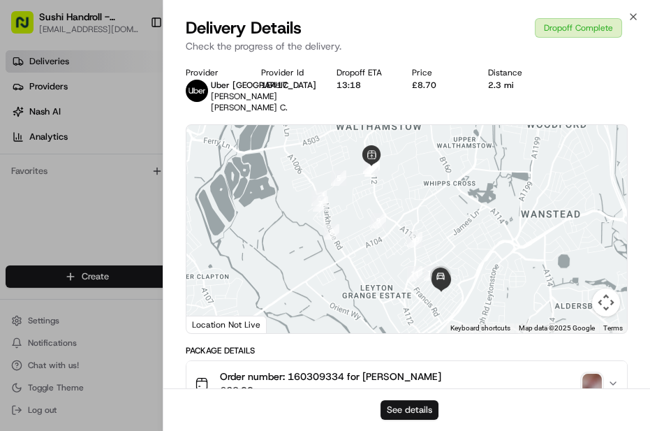
click at [418, 316] on button "See details" at bounding box center [409, 410] width 58 height 20
click at [476, 20] on icon "button" at bounding box center [633, 16] width 11 height 11
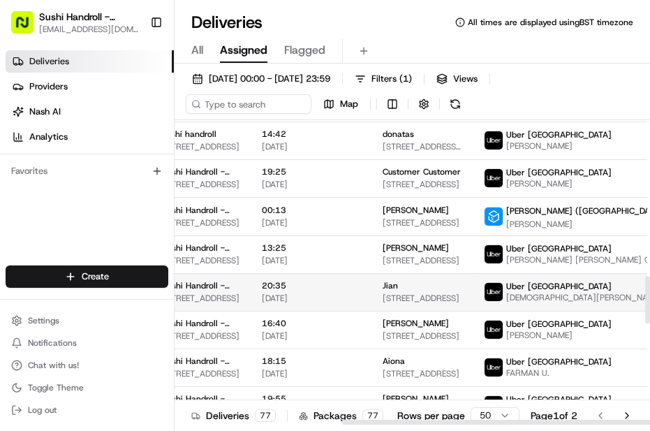
scroll to position [1032, 260]
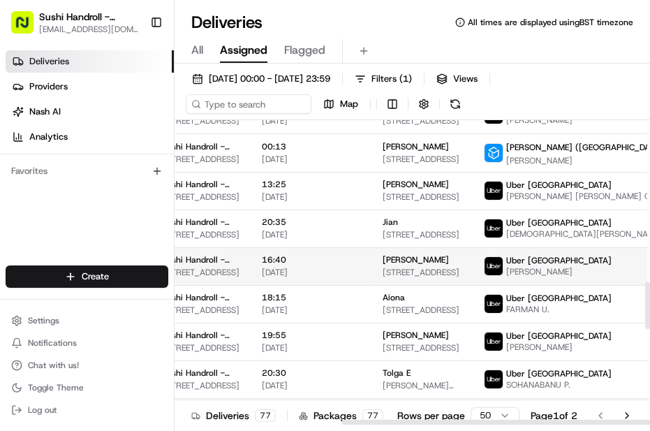
click at [476, 277] on div "Uber UK [PERSON_NAME]" at bounding box center [584, 266] width 201 height 22
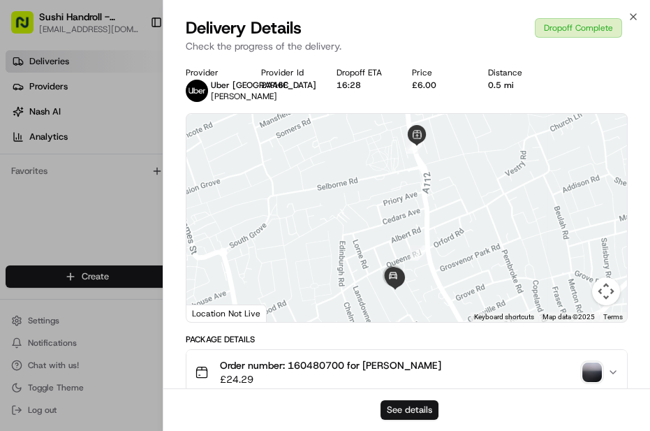
click at [420, 316] on button "See details" at bounding box center [409, 410] width 58 height 20
click at [476, 15] on icon "button" at bounding box center [633, 16] width 11 height 11
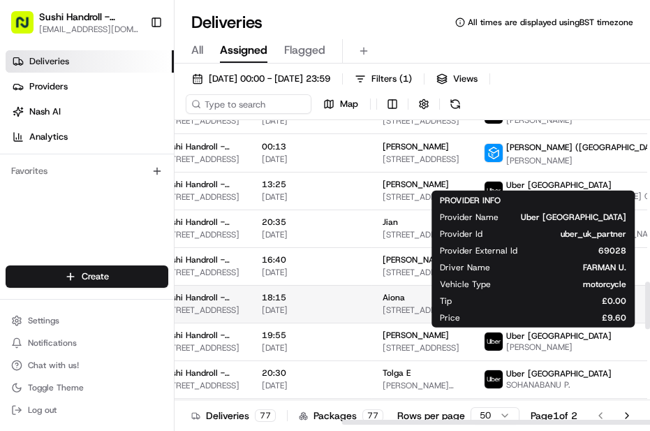
click at [476, 315] on div "Uber UK FARMAN U." at bounding box center [584, 303] width 201 height 22
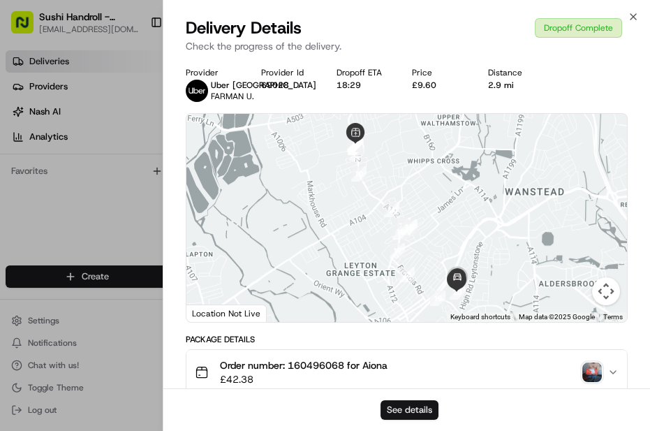
click at [415, 316] on button "See details" at bounding box center [409, 410] width 58 height 20
click at [476, 18] on icon "button" at bounding box center [633, 17] width 6 height 6
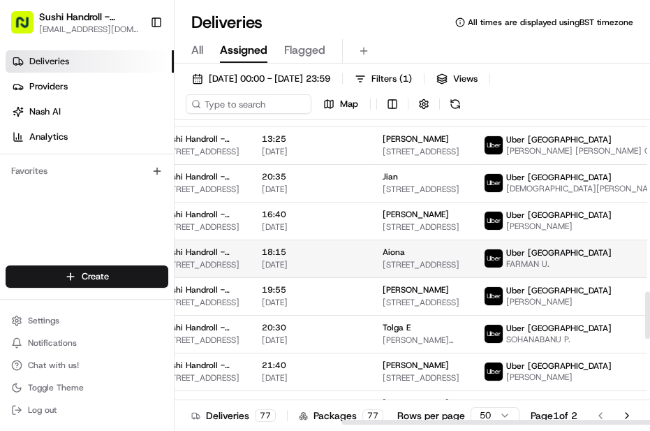
scroll to position [1096, 260]
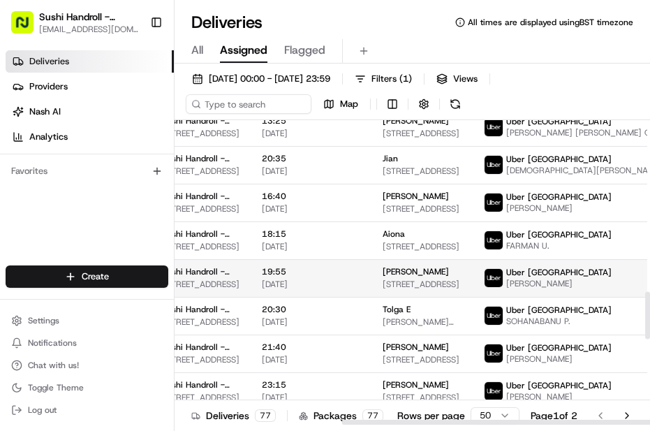
click at [476, 289] on span "[PERSON_NAME]" at bounding box center [558, 283] width 105 height 11
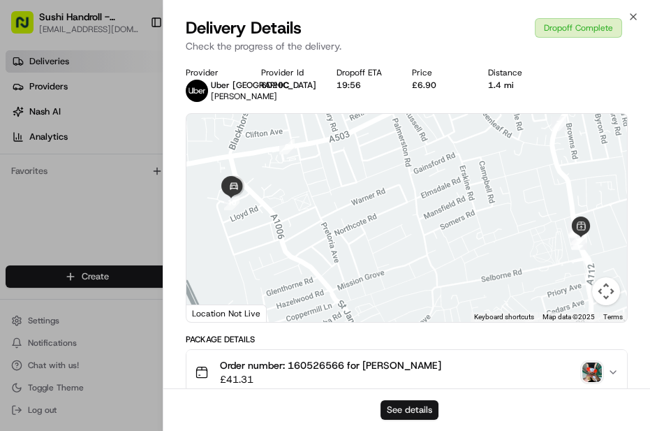
click at [410, 316] on button "See details" at bounding box center [409, 410] width 58 height 20
click at [476, 14] on icon "button" at bounding box center [633, 16] width 11 height 11
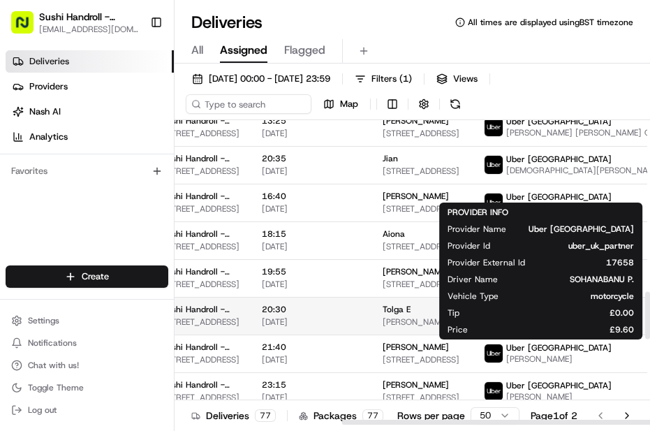
click at [476, 316] on span "Uber [GEOGRAPHIC_DATA]" at bounding box center [558, 309] width 105 height 11
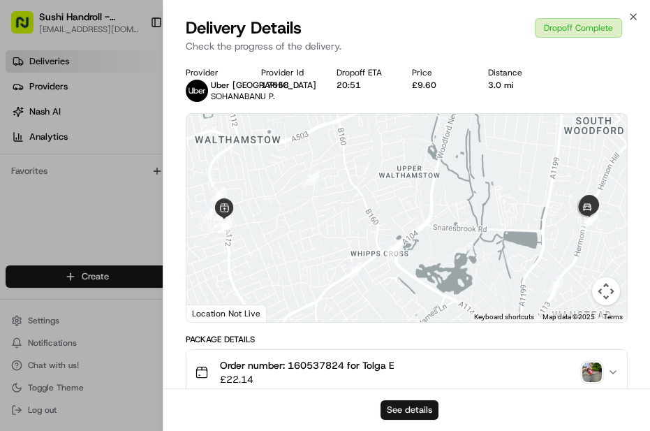
click at [422, 316] on button "See details" at bounding box center [409, 410] width 58 height 20
click at [476, 20] on icon "button" at bounding box center [633, 16] width 11 height 11
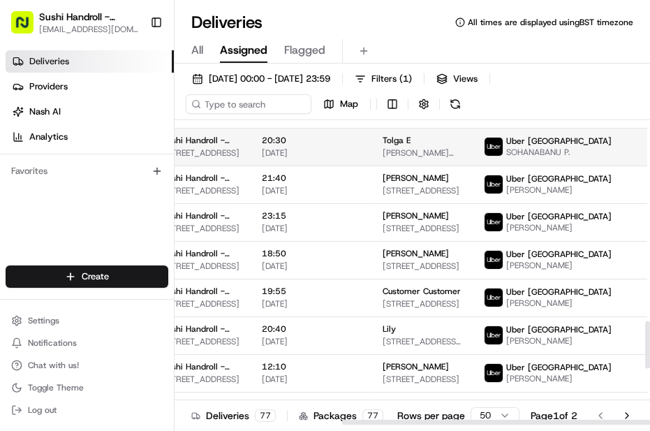
scroll to position [1286, 260]
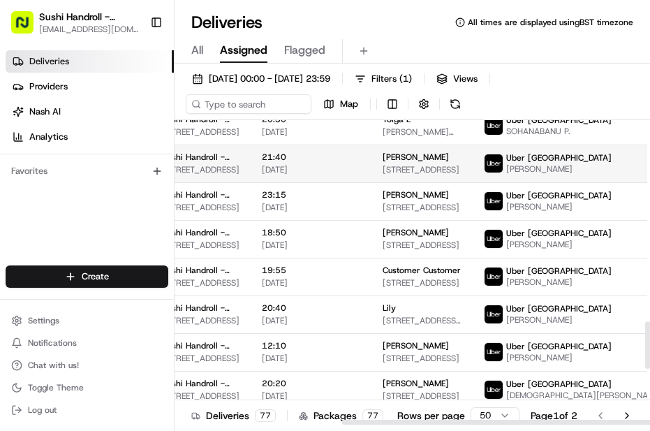
click at [476, 163] on div "Uber [GEOGRAPHIC_DATA]" at bounding box center [558, 157] width 105 height 11
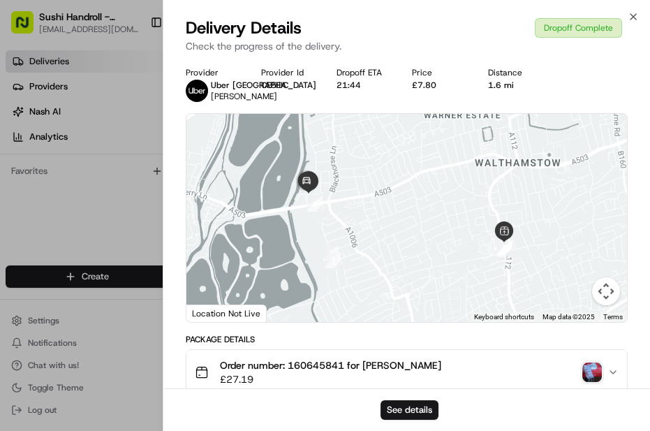
click at [452, 316] on body "Sushi Handroll - Walthamstow [EMAIL_ADDRESS][DOMAIN_NAME] Toggle Sidebar Delive…" at bounding box center [325, 215] width 650 height 431
click at [436, 316] on div "Package Details" at bounding box center [407, 339] width 442 height 11
click at [419, 316] on button "See details" at bounding box center [409, 410] width 58 height 20
click at [476, 13] on icon "button" at bounding box center [633, 16] width 11 height 11
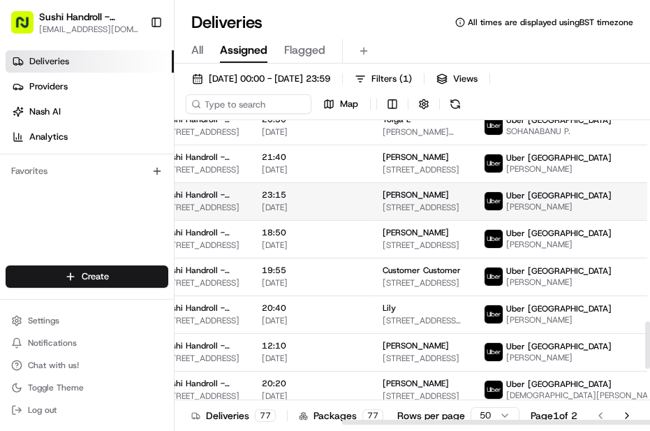
click at [476, 201] on span "Uber [GEOGRAPHIC_DATA]" at bounding box center [558, 195] width 105 height 11
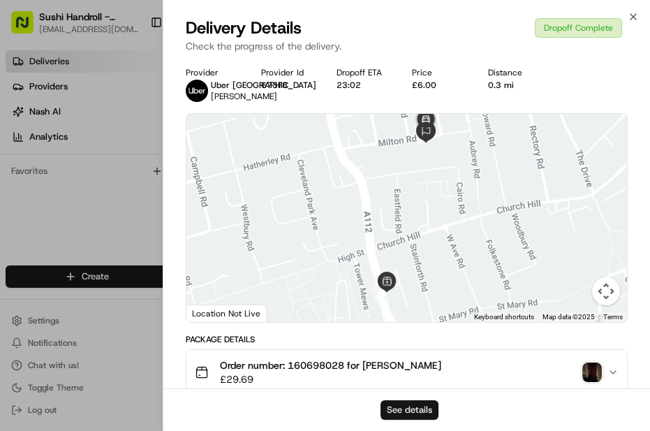
click at [404, 316] on button "See details" at bounding box center [409, 410] width 58 height 20
click at [476, 14] on icon "button" at bounding box center [633, 16] width 11 height 11
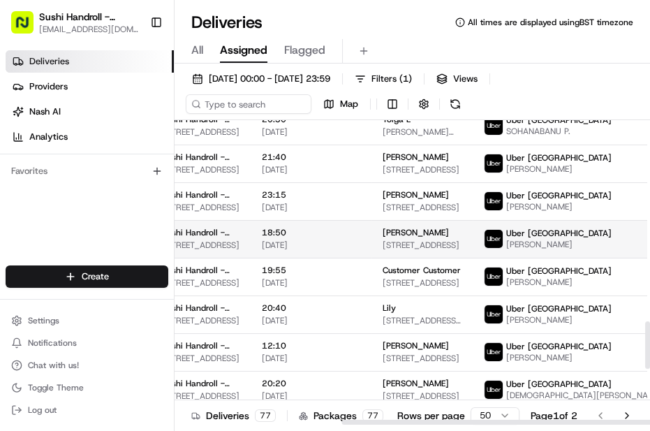
click at [476, 239] on div "Uber [GEOGRAPHIC_DATA]" at bounding box center [558, 233] width 105 height 11
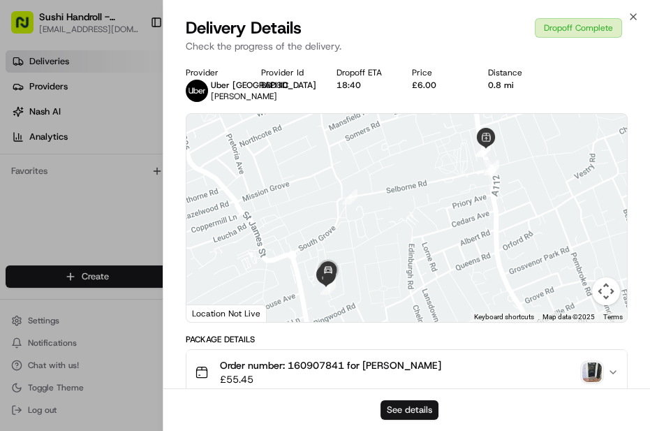
click at [402, 316] on button "See details" at bounding box center [409, 410] width 58 height 20
click at [476, 15] on icon "button" at bounding box center [633, 16] width 11 height 11
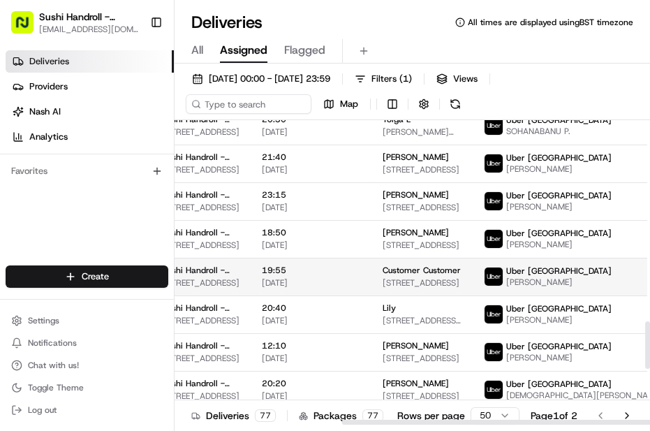
click at [476, 276] on span "Uber [GEOGRAPHIC_DATA]" at bounding box center [558, 270] width 105 height 11
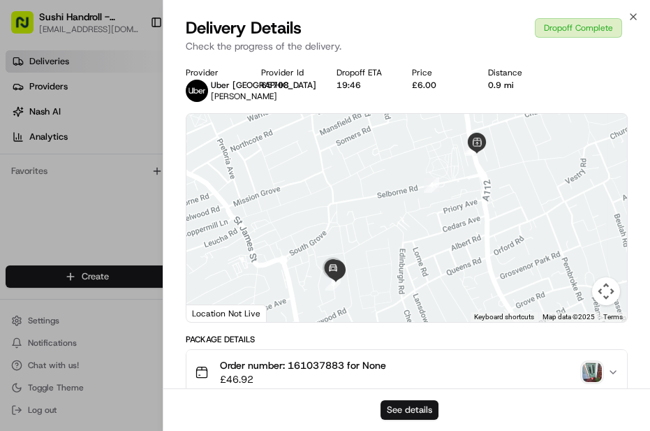
click at [399, 316] on button "See details" at bounding box center [409, 410] width 58 height 20
click at [476, 22] on div "Delivery Details Dropoff Complete Check the progress of the delivery." at bounding box center [406, 38] width 487 height 42
click at [476, 20] on icon "button" at bounding box center [633, 16] width 11 height 11
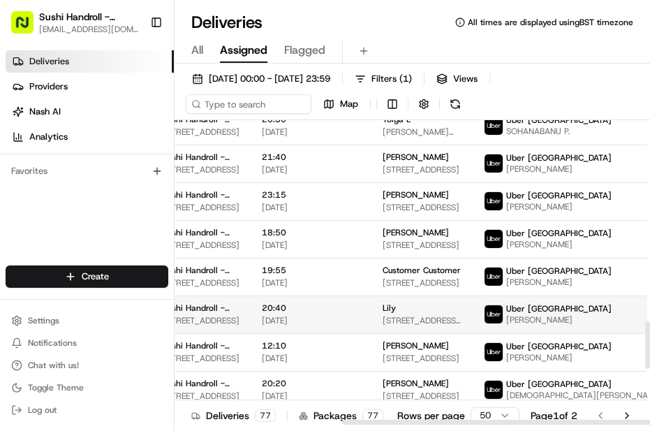
click at [476, 316] on span "[PERSON_NAME]" at bounding box center [558, 319] width 105 height 11
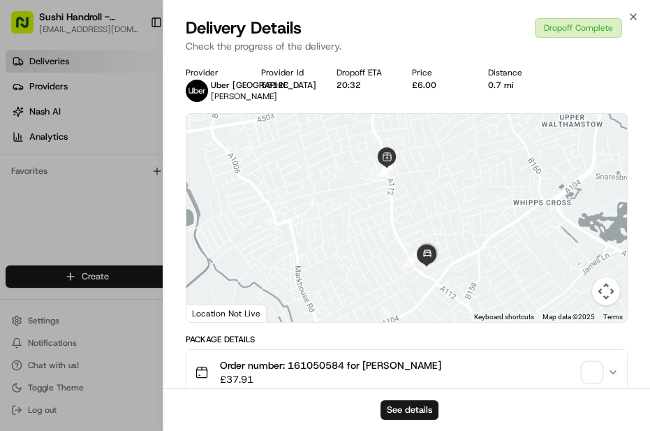
click at [414, 316] on div "See details" at bounding box center [406, 409] width 487 height 43
click at [409, 316] on button "See details" at bounding box center [409, 410] width 58 height 20
click at [476, 16] on icon "button" at bounding box center [633, 16] width 11 height 11
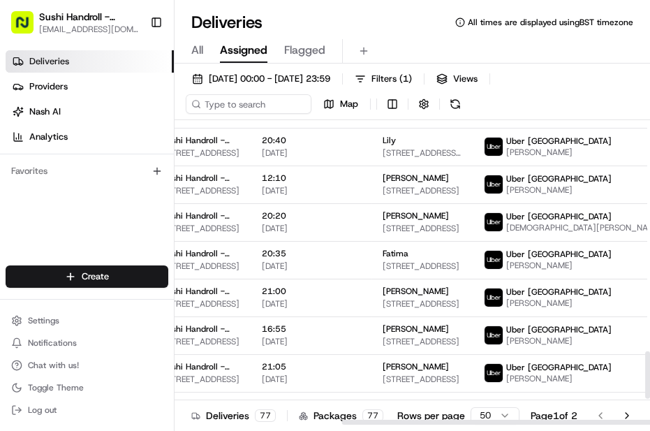
scroll to position [1476, 260]
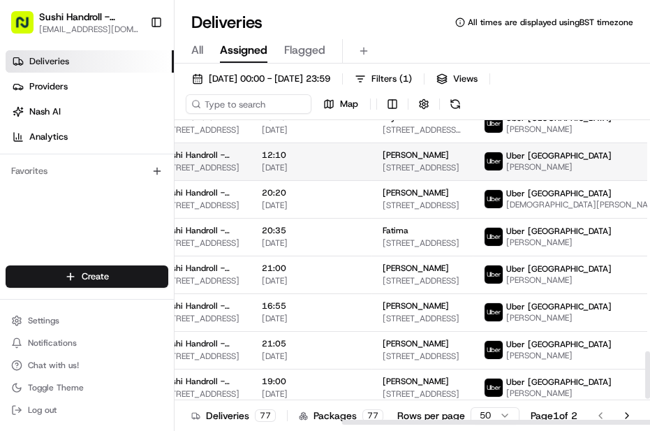
click at [476, 161] on span "Uber [GEOGRAPHIC_DATA]" at bounding box center [558, 155] width 105 height 11
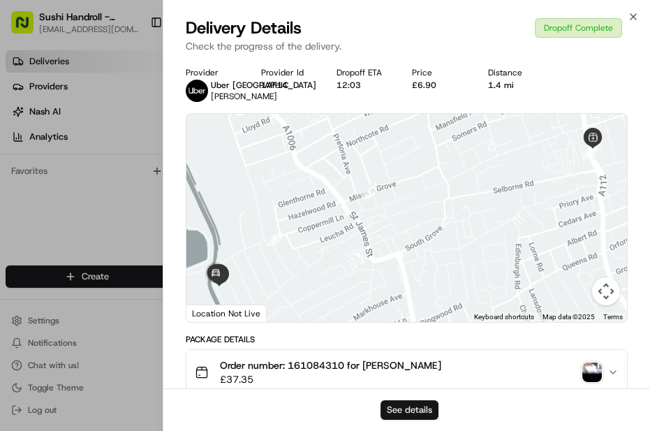
click at [413, 316] on button "See details" at bounding box center [409, 410] width 58 height 20
click at [476, 14] on icon "button" at bounding box center [633, 17] width 6 height 6
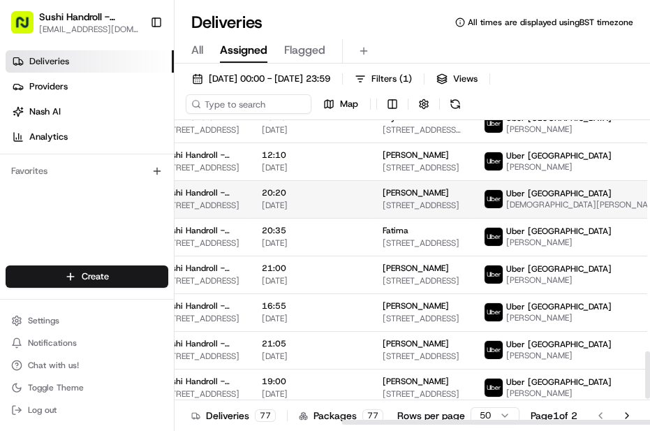
click at [476, 199] on div "Uber [GEOGRAPHIC_DATA]" at bounding box center [584, 193] width 156 height 11
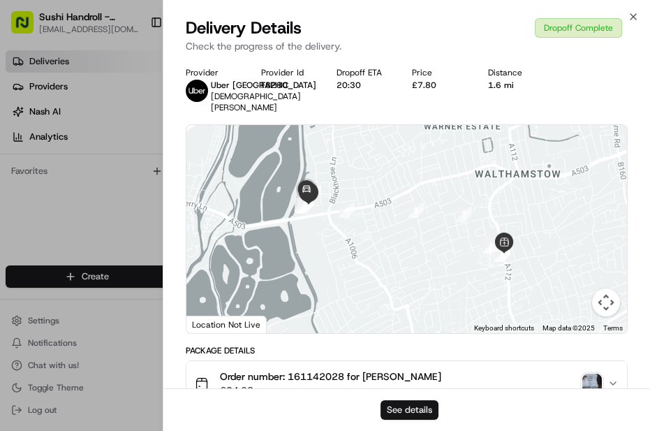
click at [404, 316] on button "See details" at bounding box center [409, 410] width 58 height 20
